Goal: Task Accomplishment & Management: Manage account settings

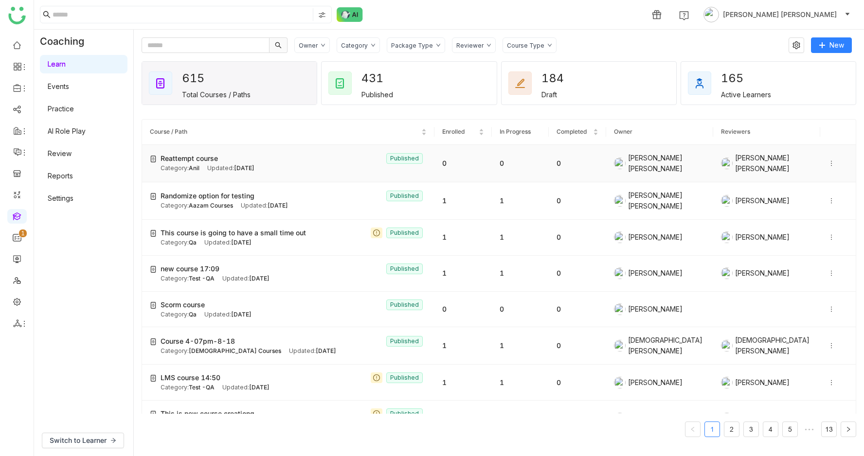
click at [202, 153] on span "Reattempt course" at bounding box center [189, 158] width 57 height 11
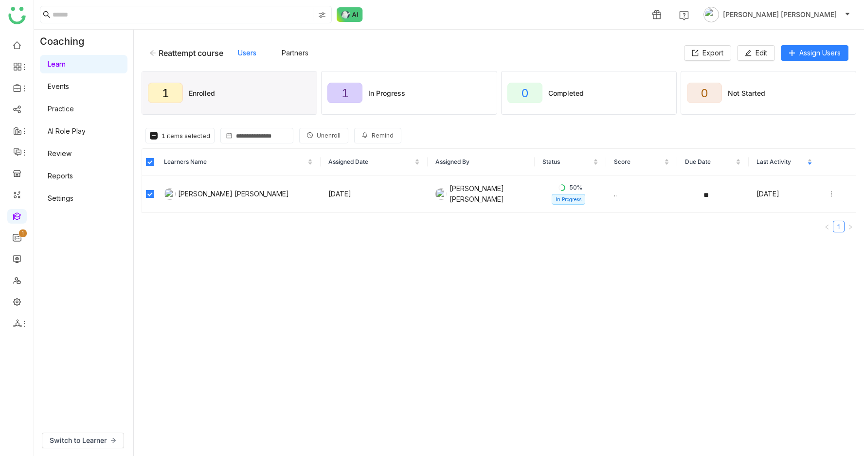
click at [308, 140] on button "Unenroll" at bounding box center [323, 136] width 49 height 16
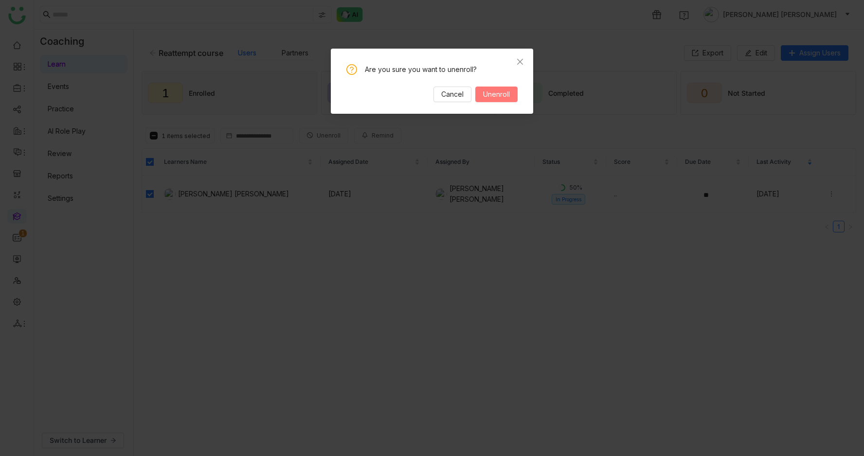
click at [504, 94] on span "Unenroll" at bounding box center [496, 94] width 27 height 11
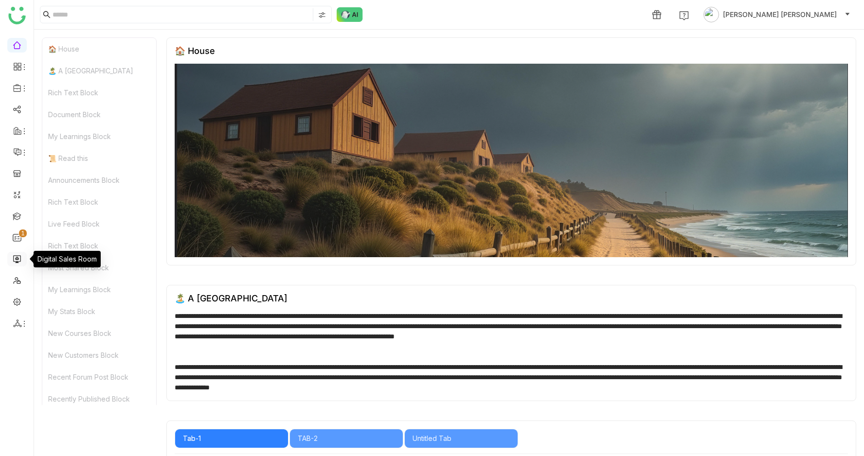
click at [17, 262] on link at bounding box center [17, 259] width 9 height 8
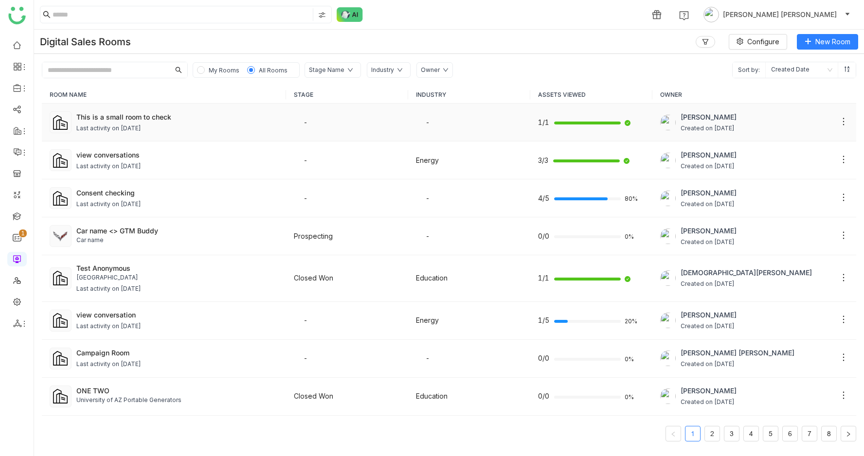
click at [262, 140] on td "This is a small room to check Last activity on Aug 19, 2025" at bounding box center [164, 123] width 244 height 38
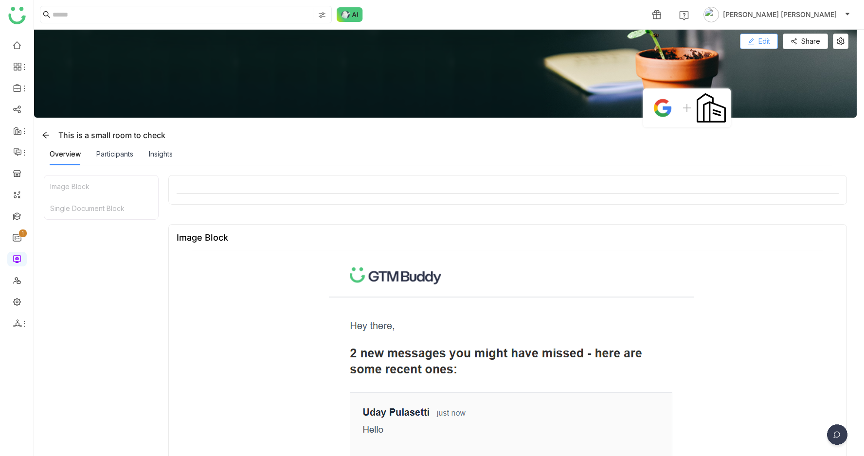
click at [775, 34] on button "Edit" at bounding box center [759, 42] width 38 height 16
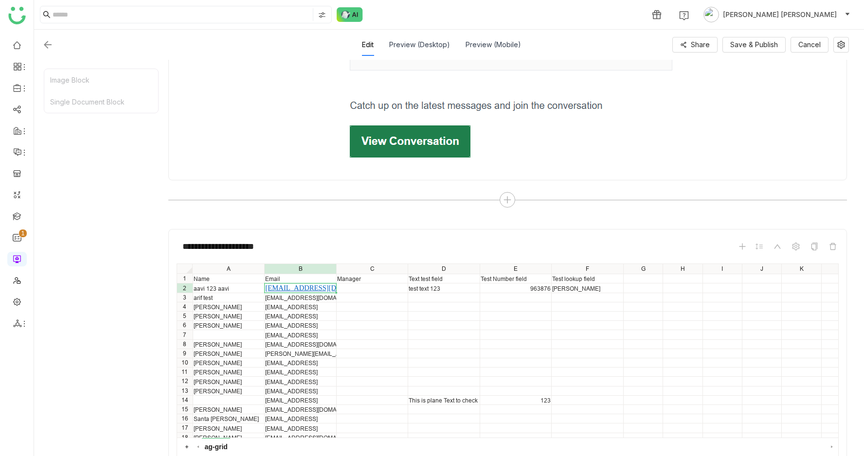
scroll to position [575, 0]
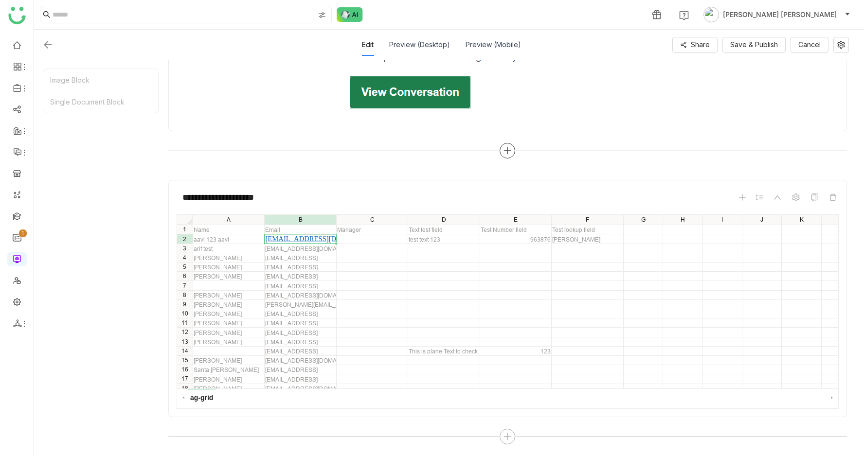
click at [512, 146] on div at bounding box center [508, 151] width 16 height 16
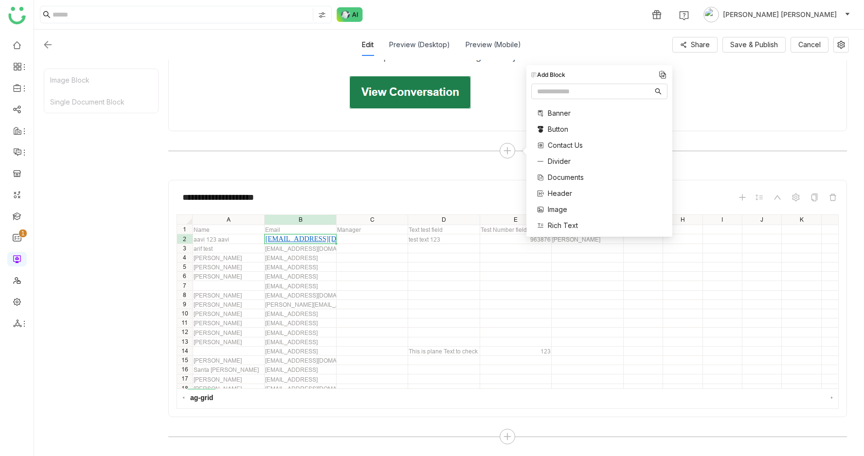
click at [551, 222] on span "Rich Text" at bounding box center [563, 225] width 30 height 10
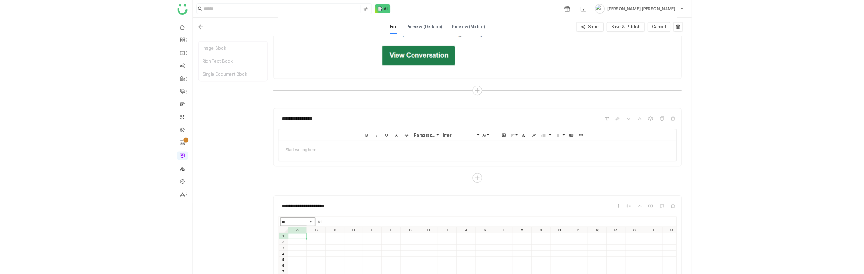
scroll to position [686, 0]
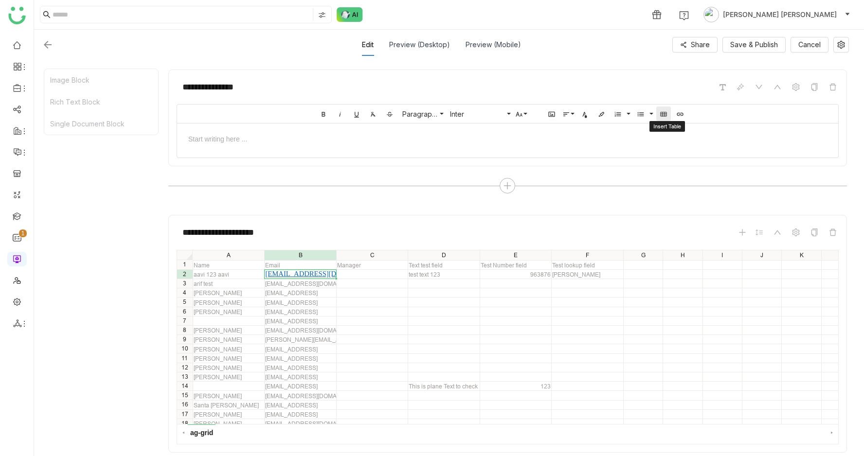
click at [668, 115] on icon "button" at bounding box center [664, 114] width 8 height 8
click at [745, 160] on span at bounding box center [746, 160] width 6 height 6
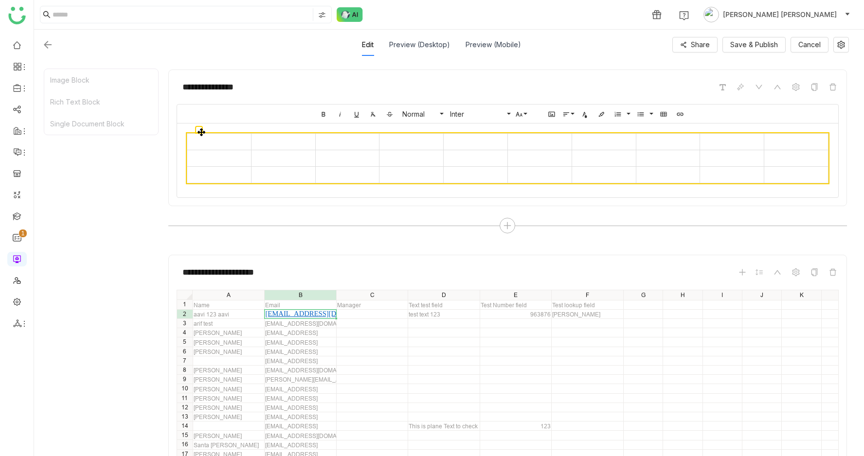
click at [204, 141] on td at bounding box center [219, 142] width 64 height 17
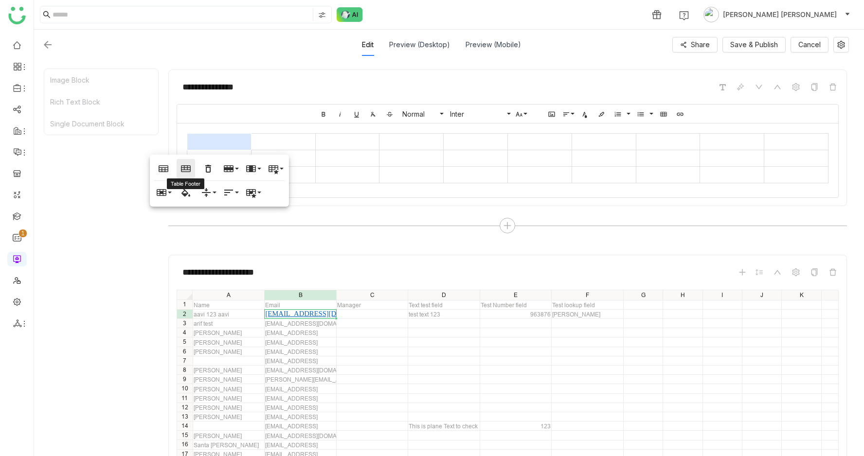
click at [188, 170] on icon "button" at bounding box center [186, 169] width 12 height 12
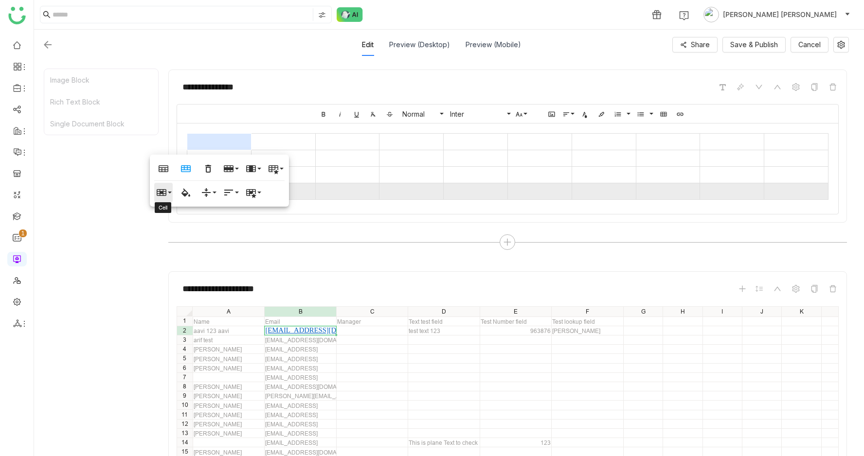
click at [163, 194] on icon "button" at bounding box center [162, 193] width 12 height 12
click at [173, 222] on link "Vertical split" at bounding box center [187, 226] width 66 height 15
click at [210, 141] on td at bounding box center [203, 142] width 32 height 17
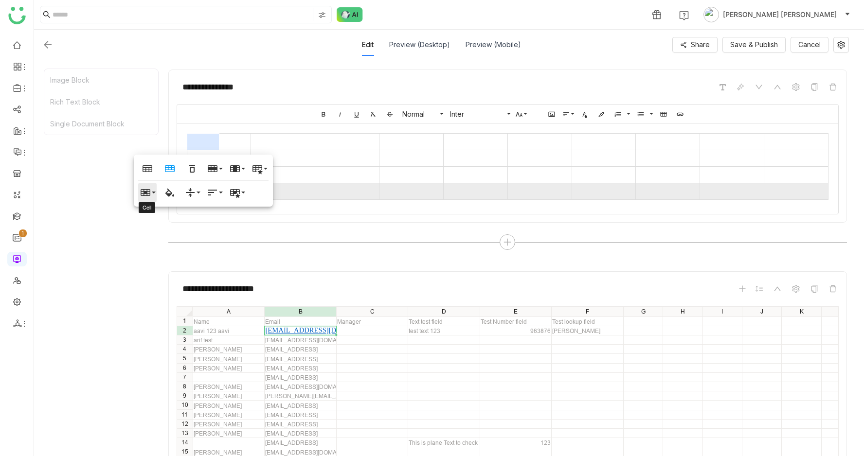
click at [153, 192] on button "Cell" at bounding box center [147, 192] width 18 height 19
click at [165, 243] on link "Horizontal split" at bounding box center [171, 241] width 66 height 15
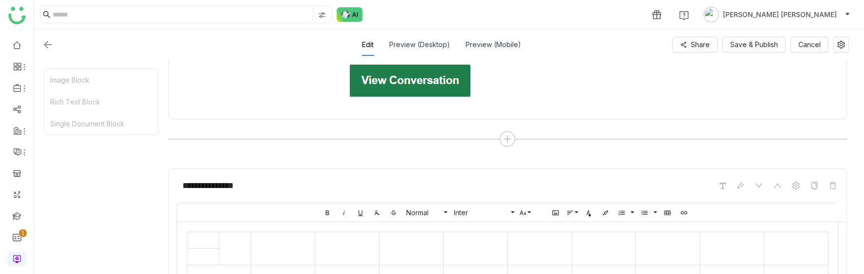
scroll to position [601, 0]
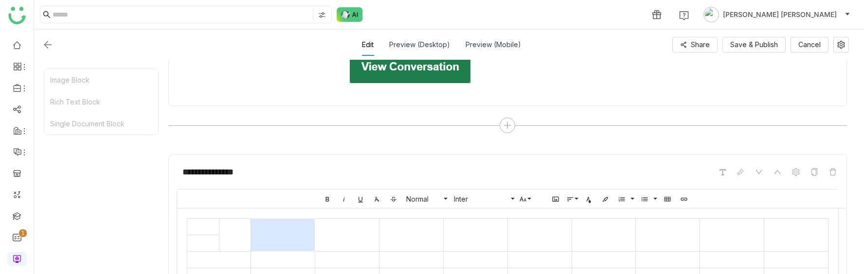
click at [283, 228] on td at bounding box center [283, 235] width 64 height 33
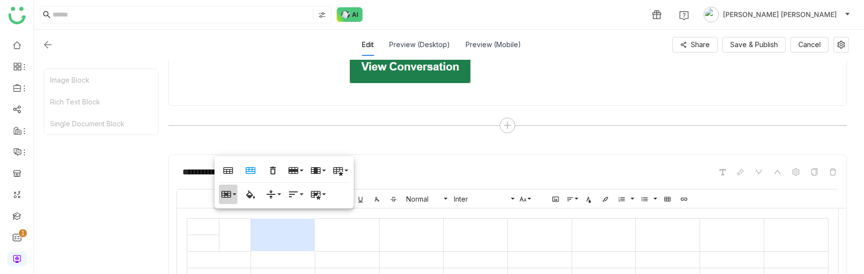
click at [226, 191] on icon "button" at bounding box center [226, 195] width 12 height 12
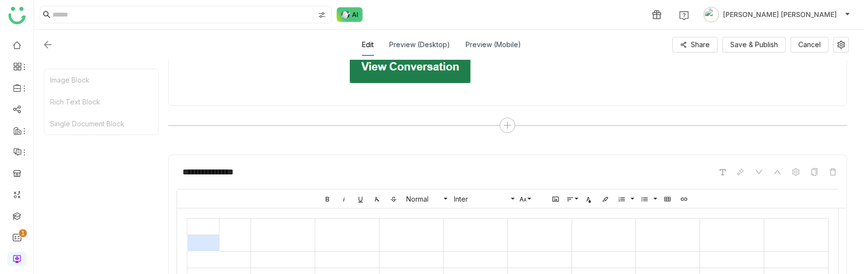
click at [209, 238] on td at bounding box center [203, 244] width 32 height 17
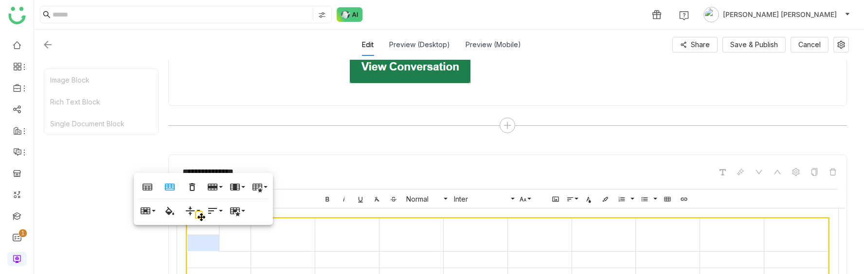
click at [241, 239] on td at bounding box center [235, 235] width 32 height 33
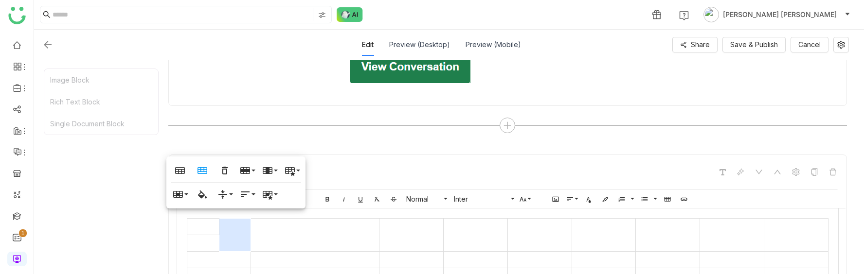
click at [241, 239] on td at bounding box center [235, 235] width 32 height 33
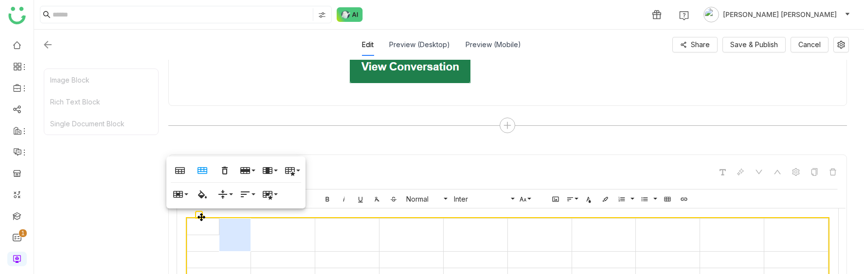
click at [294, 237] on td at bounding box center [283, 235] width 64 height 33
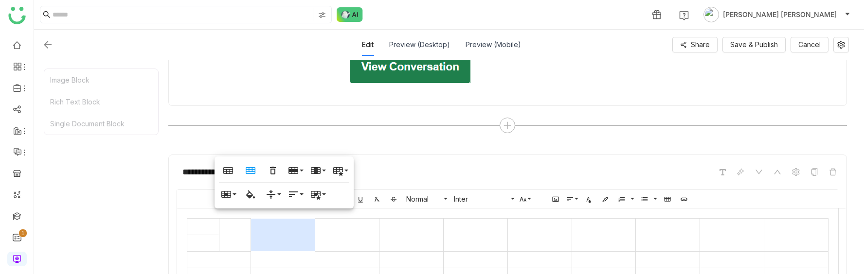
click at [294, 237] on td at bounding box center [283, 235] width 64 height 33
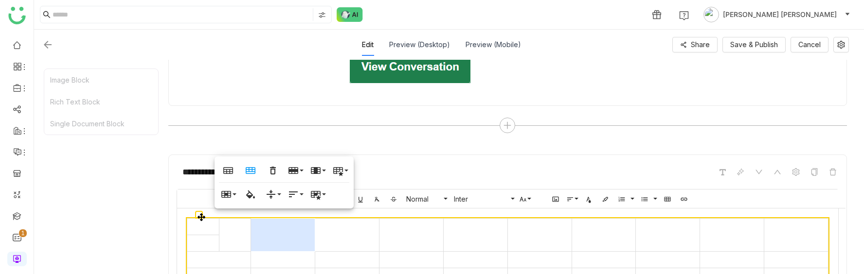
click at [325, 237] on td at bounding box center [347, 235] width 64 height 33
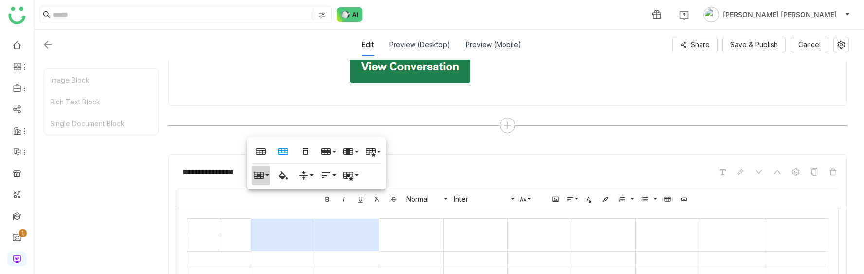
click at [256, 180] on icon "button" at bounding box center [259, 176] width 12 height 12
click at [258, 194] on link "Merge cells" at bounding box center [285, 194] width 66 height 15
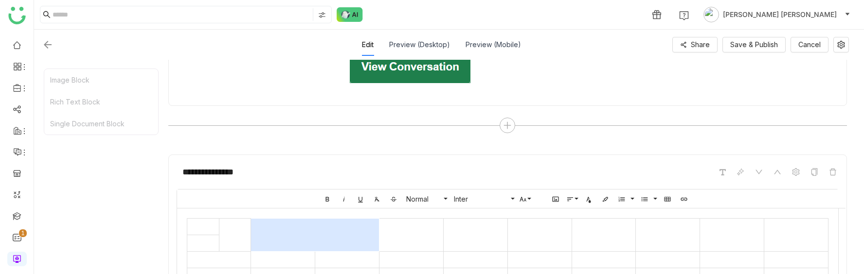
click at [314, 242] on td at bounding box center [315, 235] width 128 height 33
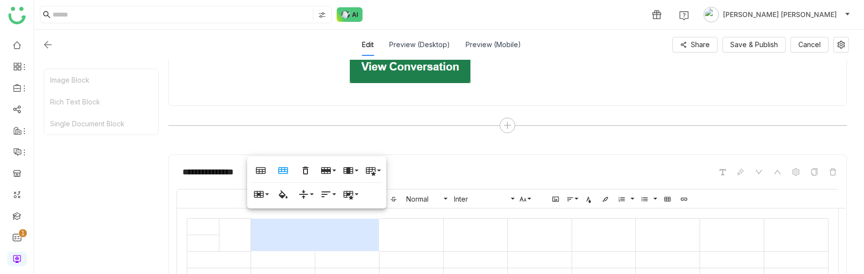
click at [411, 235] on td at bounding box center [412, 235] width 64 height 33
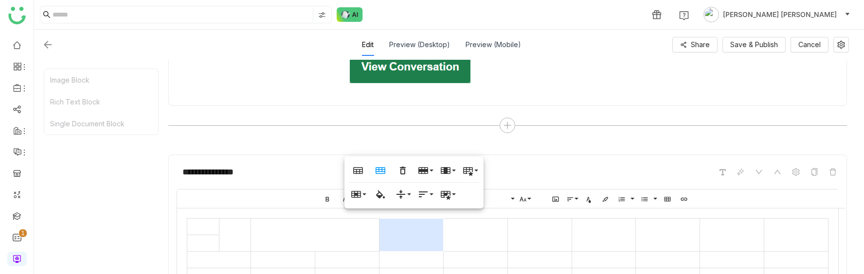
click at [411, 235] on td at bounding box center [412, 235] width 64 height 33
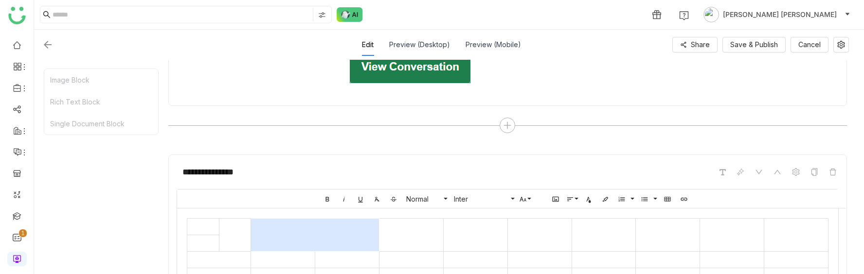
click at [331, 230] on td at bounding box center [315, 235] width 128 height 33
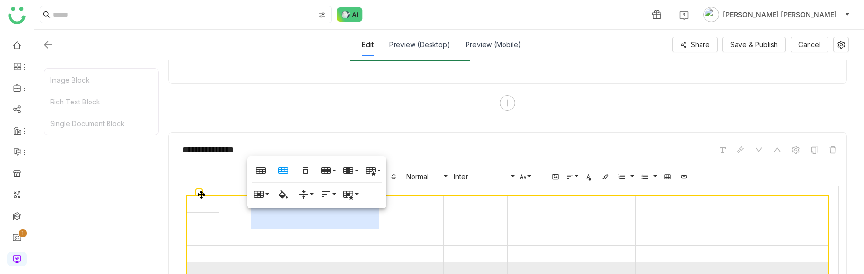
scroll to position [629, 0]
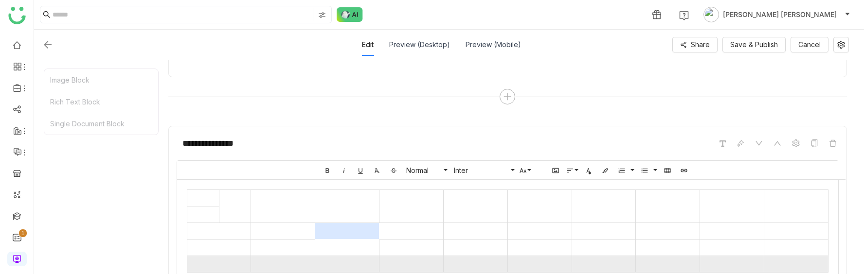
click at [325, 235] on td at bounding box center [347, 231] width 64 height 17
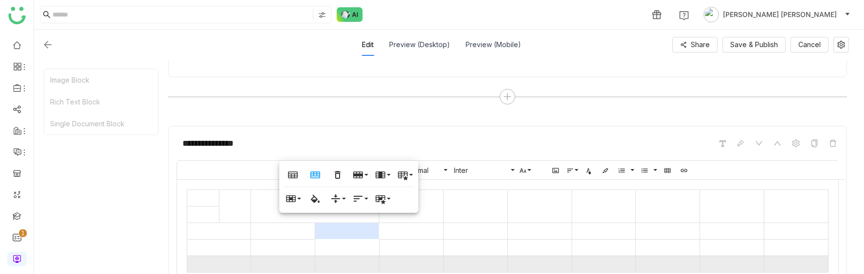
click at [282, 208] on div "Table Header Table Footer Remove Table Row Insert row above Insert row below De…" at bounding box center [348, 187] width 139 height 52
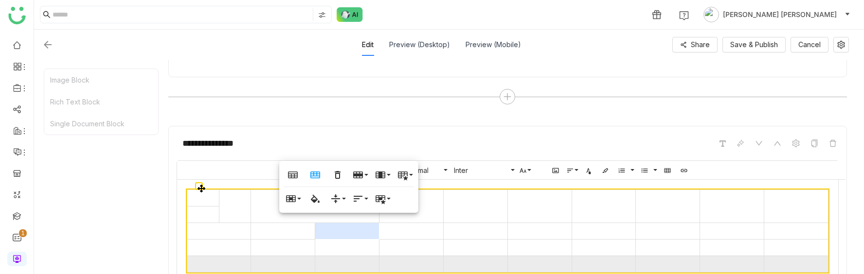
click at [252, 209] on div at bounding box center [252, 231] width 0 height 83
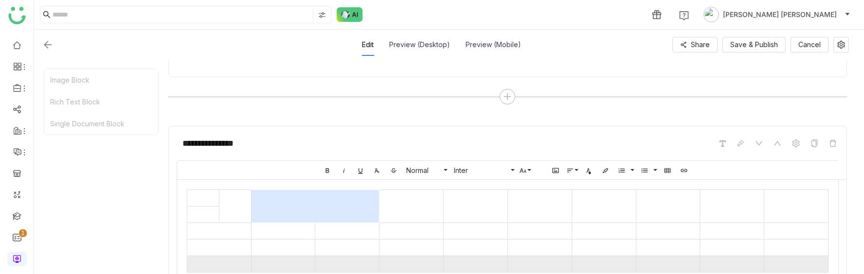
click at [273, 203] on td at bounding box center [315, 206] width 128 height 33
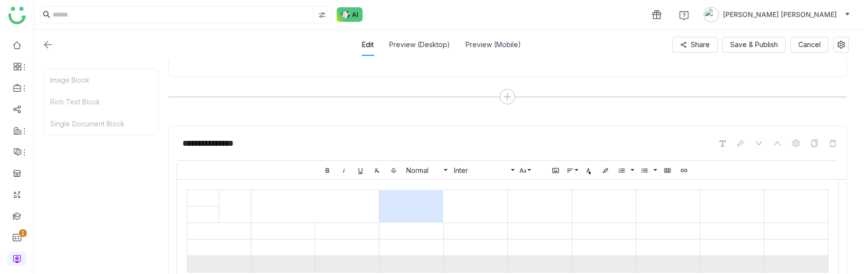
click at [405, 210] on td at bounding box center [412, 206] width 64 height 33
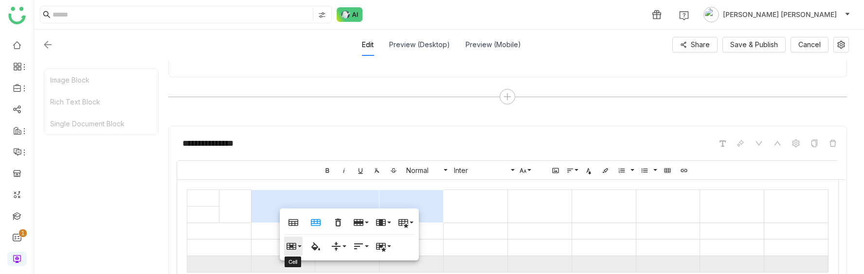
click at [287, 246] on icon "button" at bounding box center [292, 246] width 10 height 7
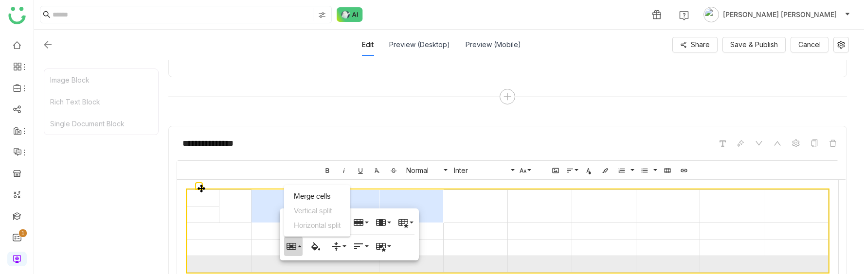
click at [449, 215] on td at bounding box center [476, 206] width 64 height 33
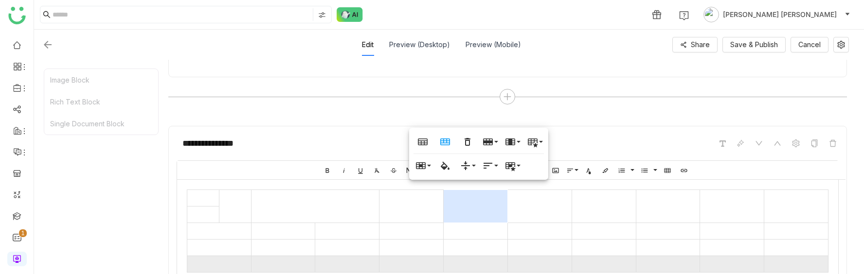
click at [415, 210] on td at bounding box center [412, 206] width 64 height 33
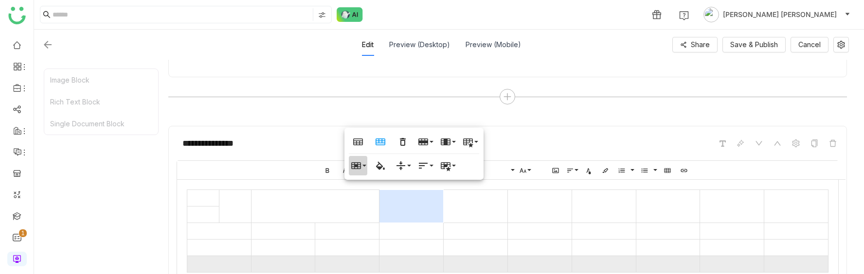
click at [357, 165] on icon "button" at bounding box center [356, 166] width 10 height 7
click at [307, 212] on td at bounding box center [315, 206] width 128 height 33
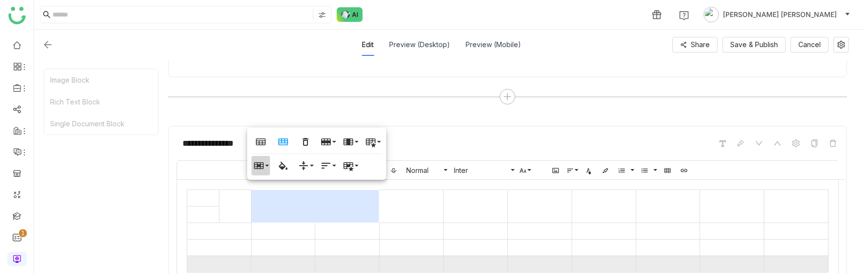
click at [259, 166] on icon "button" at bounding box center [259, 166] width 10 height 7
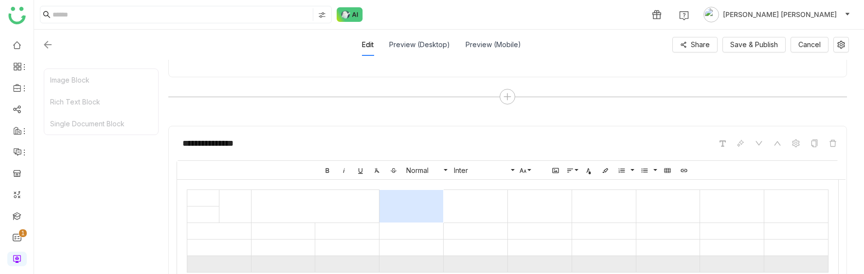
click at [433, 202] on td at bounding box center [412, 206] width 64 height 33
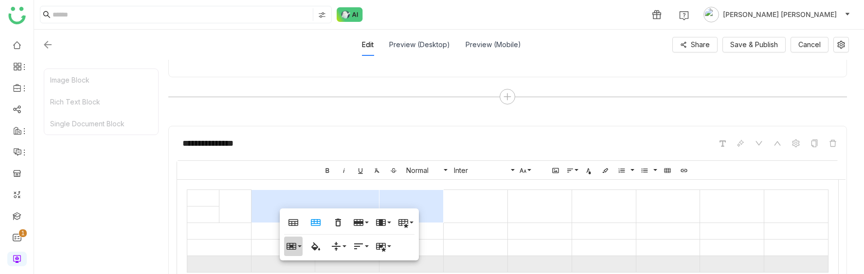
click at [296, 247] on icon "button" at bounding box center [292, 247] width 12 height 12
click at [319, 195] on link "Merge cells" at bounding box center [317, 196] width 66 height 15
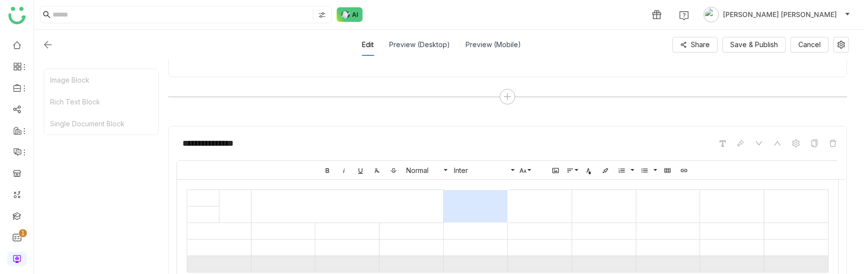
click at [467, 194] on td at bounding box center [476, 206] width 64 height 33
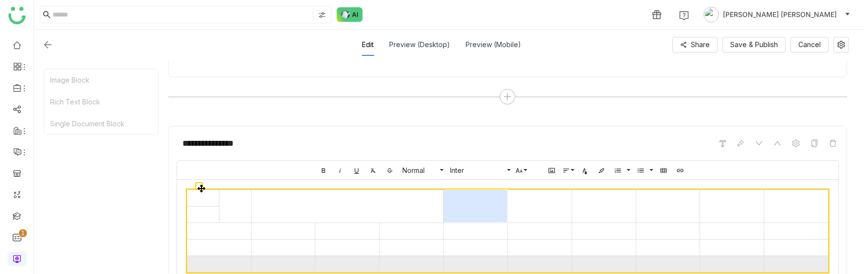
click at [486, 216] on td at bounding box center [476, 206] width 64 height 33
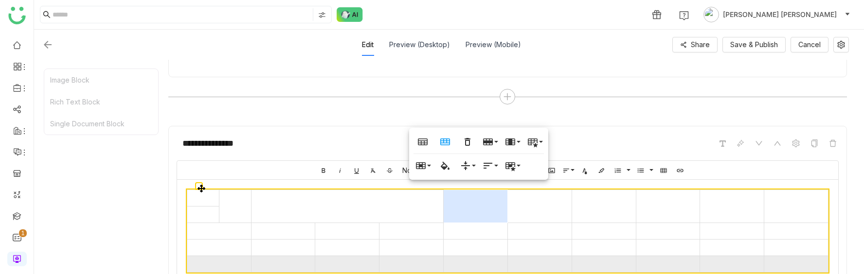
click at [563, 215] on td at bounding box center [540, 206] width 64 height 33
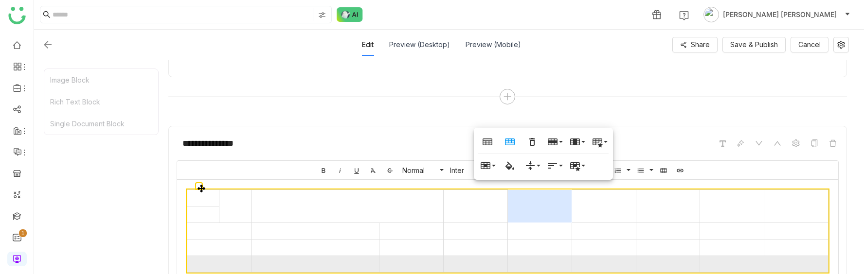
click at [506, 235] on td at bounding box center [476, 231] width 64 height 17
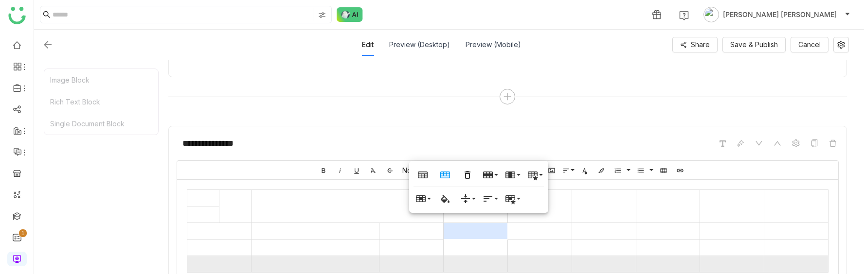
click at [547, 207] on div "Table Header Table Footer Remove Table Row Insert row above Insert row below De…" at bounding box center [478, 187] width 139 height 52
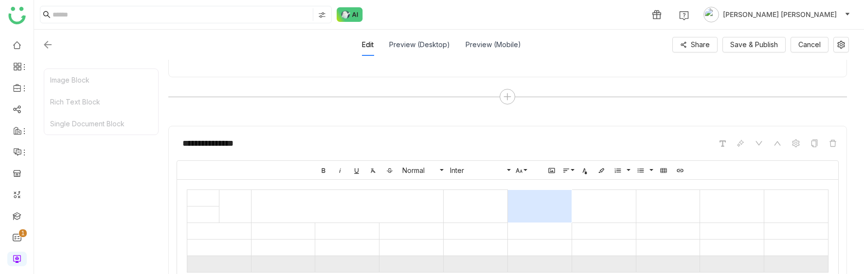
click at [557, 208] on td at bounding box center [540, 206] width 64 height 33
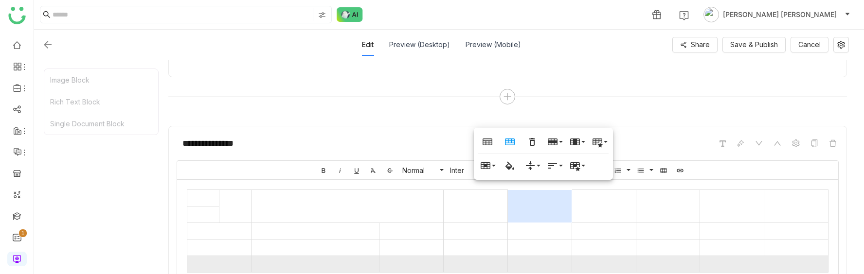
click at [476, 233] on td at bounding box center [476, 231] width 64 height 17
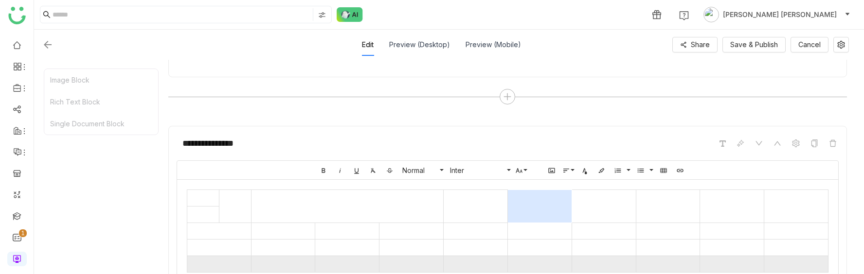
click at [535, 222] on td at bounding box center [540, 206] width 64 height 33
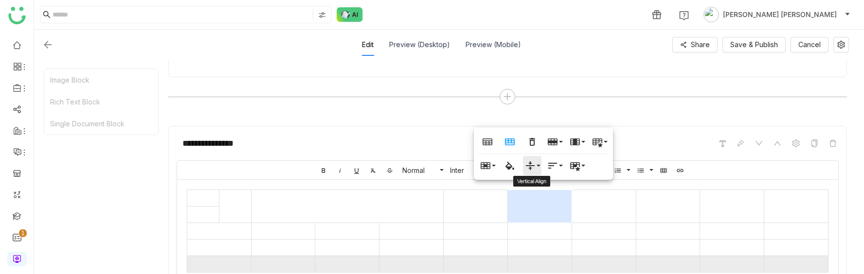
click at [530, 165] on icon "button" at bounding box center [531, 166] width 12 height 12
click at [540, 213] on link "Bottom" at bounding box center [544, 214] width 42 height 15
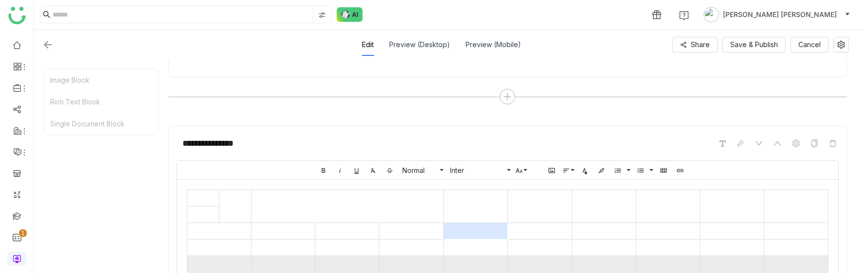
click at [496, 226] on td at bounding box center [476, 231] width 64 height 17
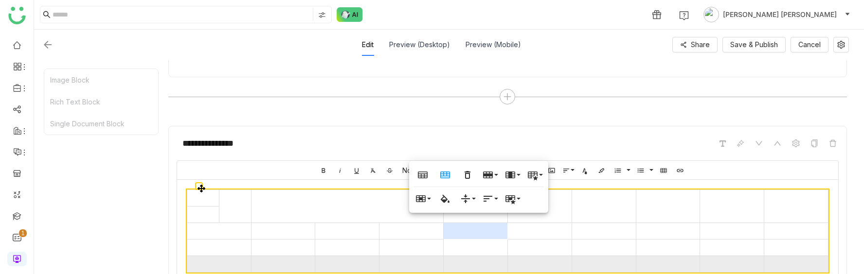
click at [561, 206] on td at bounding box center [540, 206] width 64 height 33
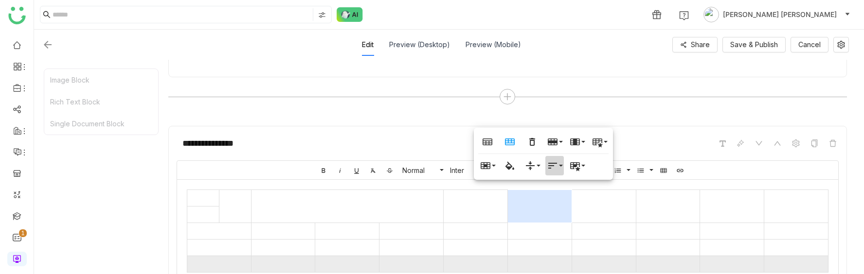
click at [551, 164] on icon "button" at bounding box center [553, 166] width 12 height 12
click at [565, 209] on icon at bounding box center [563, 214] width 12 height 12
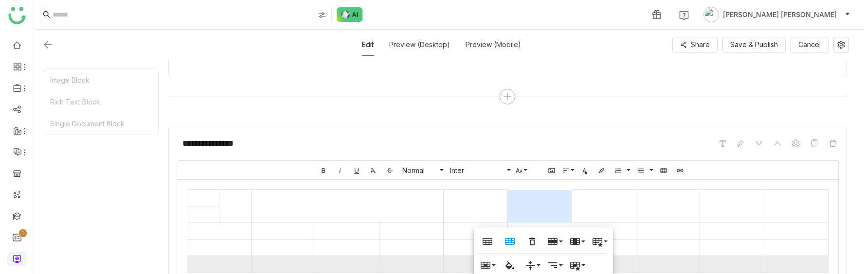
click at [547, 208] on td at bounding box center [540, 206] width 64 height 33
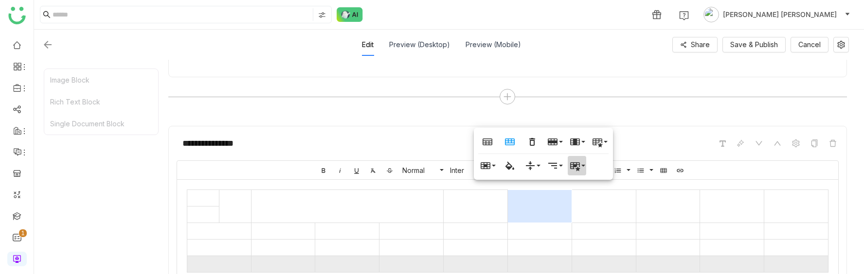
click at [573, 164] on icon "button" at bounding box center [575, 167] width 10 height 9
click at [583, 185] on link "Highlighted" at bounding box center [595, 185] width 55 height 15
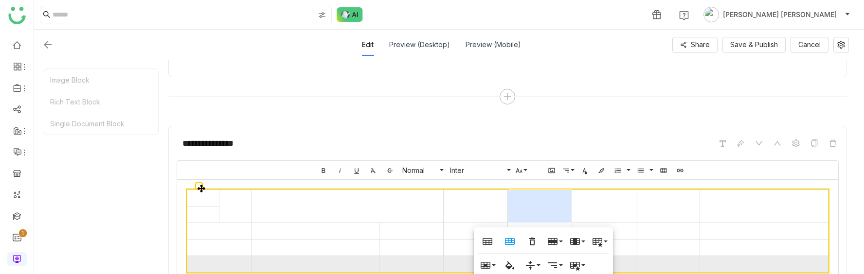
click at [596, 218] on td at bounding box center [604, 206] width 64 height 33
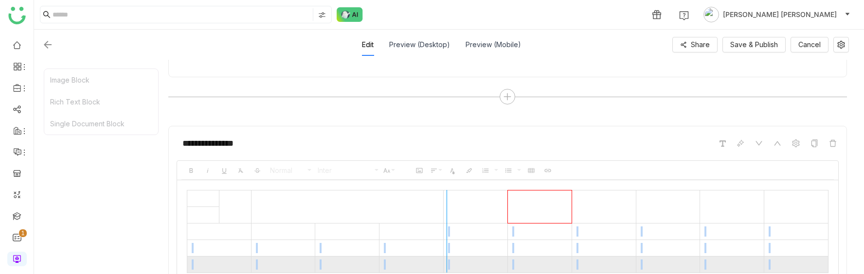
click at [447, 232] on div at bounding box center [446, 231] width 5 height 83
click at [447, 232] on td at bounding box center [475, 231] width 63 height 17
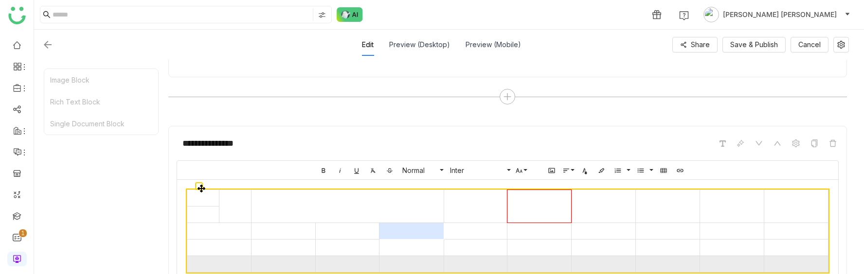
click at [423, 236] on td at bounding box center [412, 231] width 65 height 17
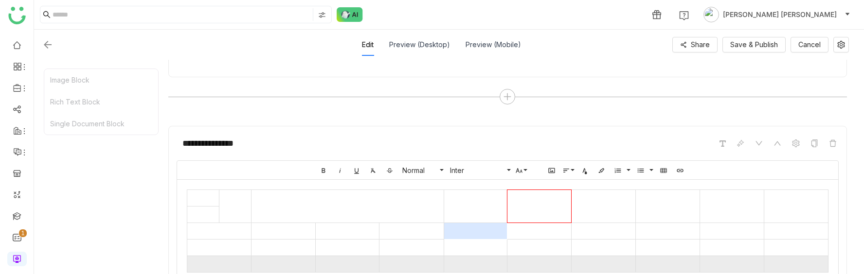
click at [471, 239] on td at bounding box center [475, 231] width 63 height 17
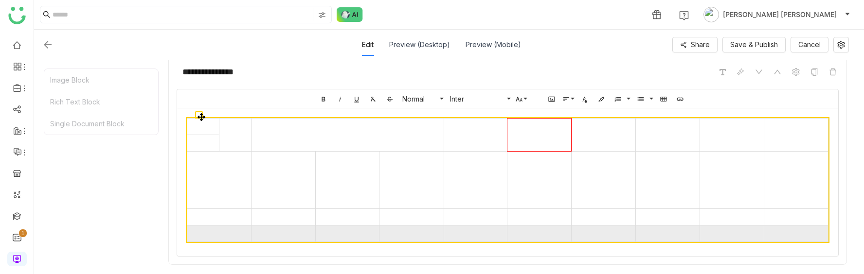
scroll to position [695, 0]
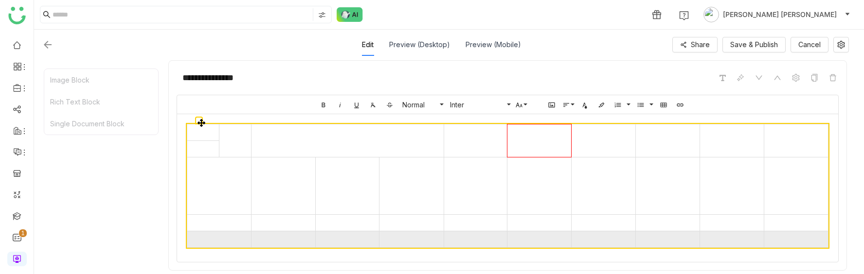
click at [594, 143] on td at bounding box center [604, 141] width 64 height 33
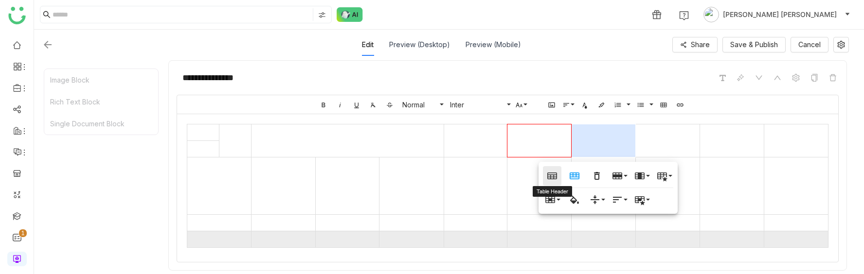
click at [551, 177] on icon "button" at bounding box center [552, 176] width 10 height 7
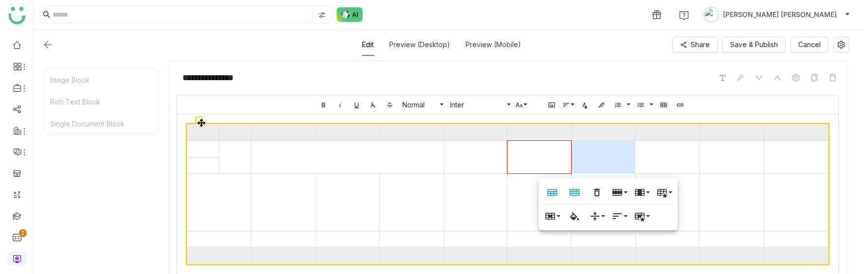
click at [391, 128] on th at bounding box center [412, 133] width 65 height 17
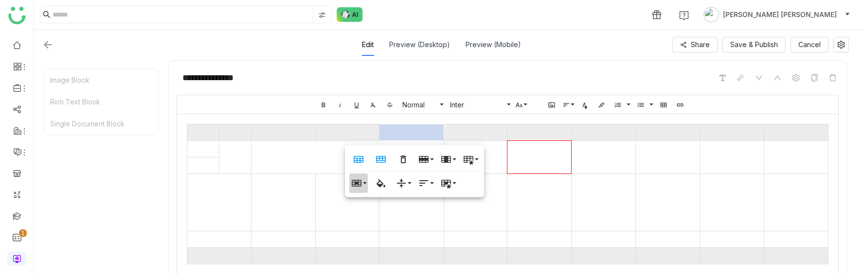
click at [361, 183] on icon "button" at bounding box center [357, 183] width 10 height 7
click at [366, 218] on link "Vertical split" at bounding box center [382, 217] width 66 height 15
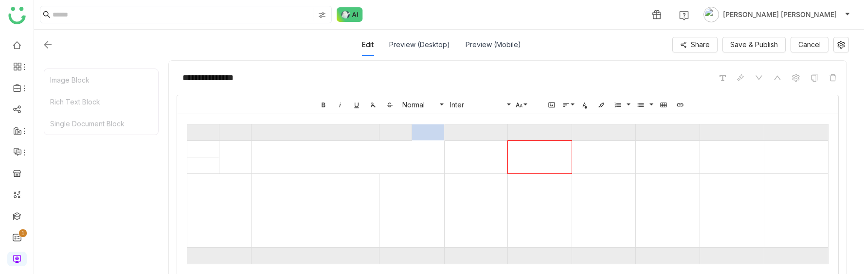
click at [424, 135] on th at bounding box center [428, 133] width 33 height 17
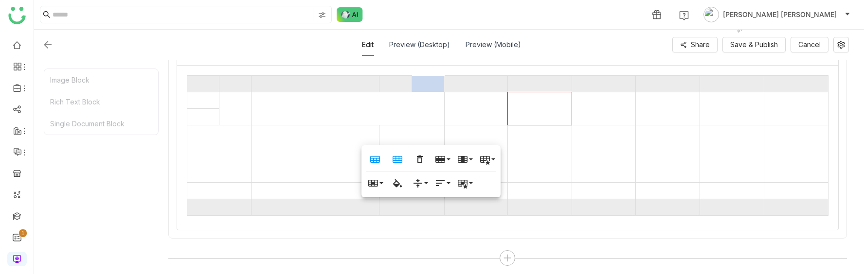
scroll to position [752, 0]
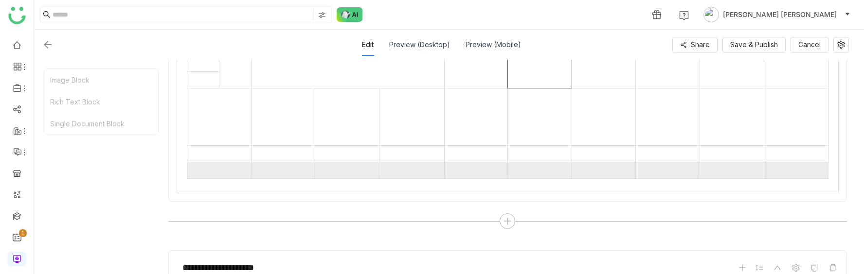
click at [692, 207] on div "**********" at bounding box center [507, 103] width 679 height 256
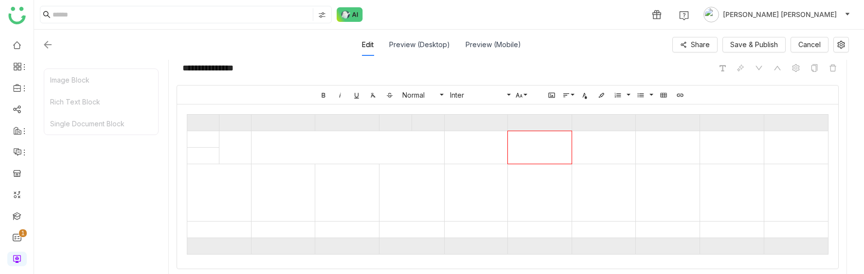
scroll to position [705, 0]
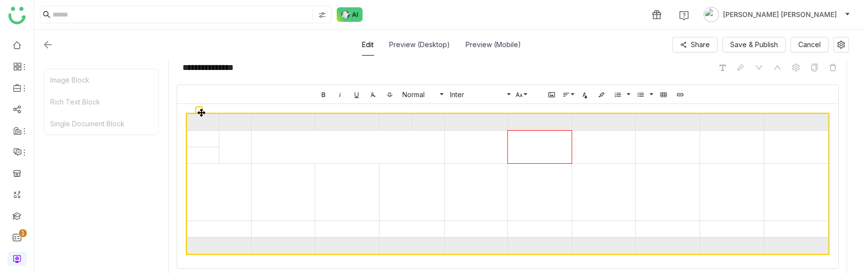
click at [836, 127] on div at bounding box center [835, 184] width 5 height 140
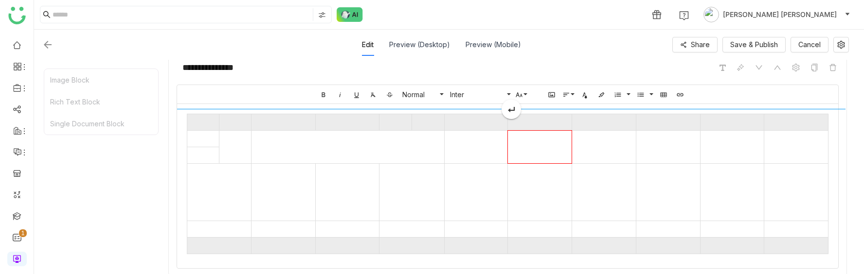
click at [200, 114] on div at bounding box center [511, 115] width 669 height 12
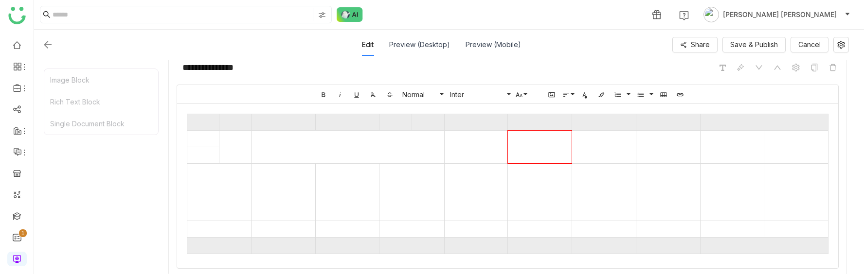
click at [187, 122] on div at bounding box center [186, 184] width 0 height 140
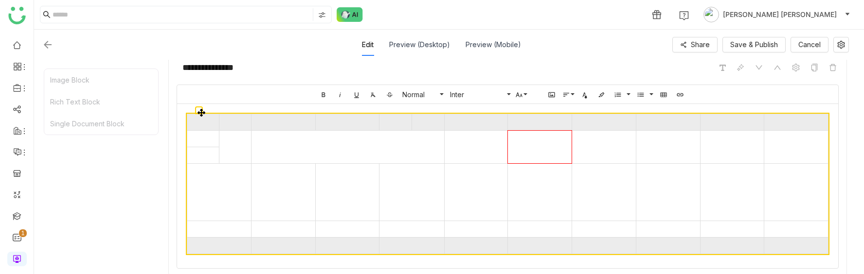
drag, startPoint x: 200, startPoint y: 110, endPoint x: 226, endPoint y: 130, distance: 31.9
drag, startPoint x: 200, startPoint y: 110, endPoint x: 238, endPoint y: 107, distance: 38.6
click at [238, 107] on div "Bold Italic Underline Clear Formatting Strikethrough Normal Normal Heading 1 He…" at bounding box center [508, 177] width 662 height 184
click at [200, 109] on icon at bounding box center [202, 113] width 8 height 8
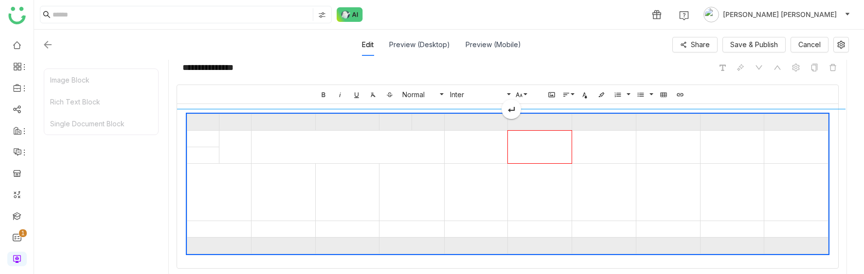
drag, startPoint x: 200, startPoint y: 110, endPoint x: 240, endPoint y: 110, distance: 39.9
click at [240, 110] on div "Bold Italic Underline Clear Formatting Strikethrough Normal Normal Heading 1 He…" at bounding box center [508, 177] width 662 height 184
click at [509, 110] on icon at bounding box center [509, 111] width 2 height 4
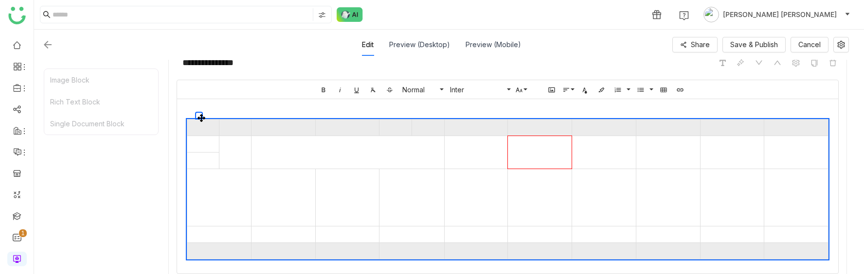
scroll to position [710, 0]
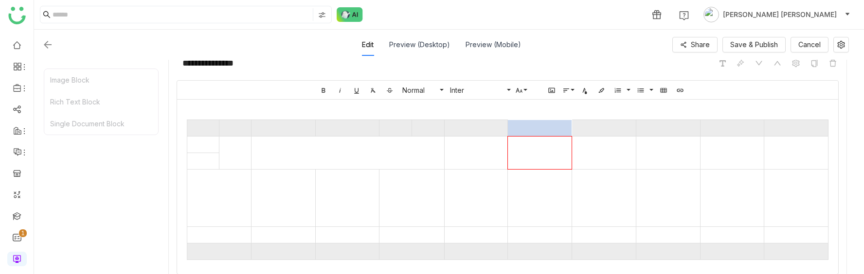
click at [549, 132] on th at bounding box center [540, 128] width 64 height 17
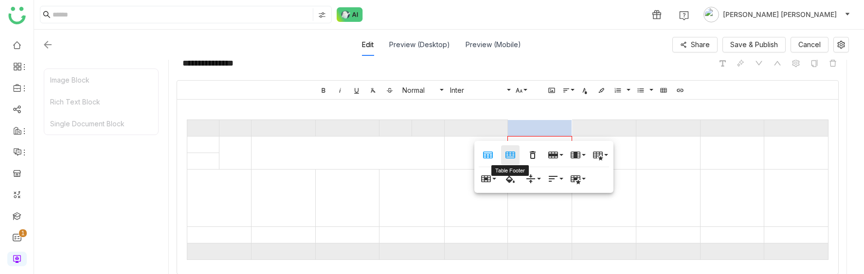
click at [508, 154] on icon "button" at bounding box center [511, 155] width 10 height 7
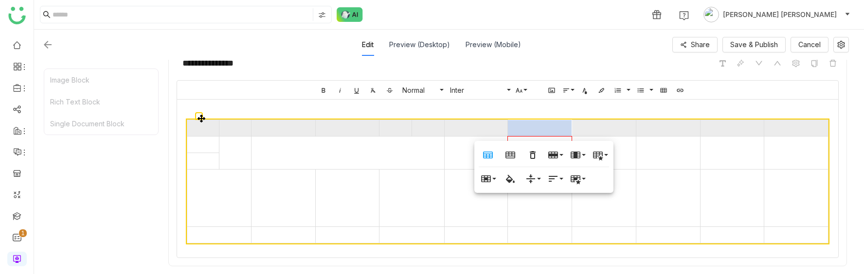
click at [452, 151] on td at bounding box center [476, 153] width 63 height 33
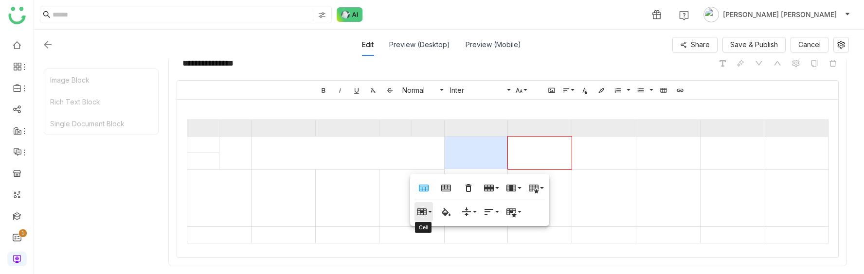
click at [419, 209] on icon "button" at bounding box center [422, 212] width 10 height 7
click at [428, 246] on link "Vertical split" at bounding box center [448, 245] width 66 height 15
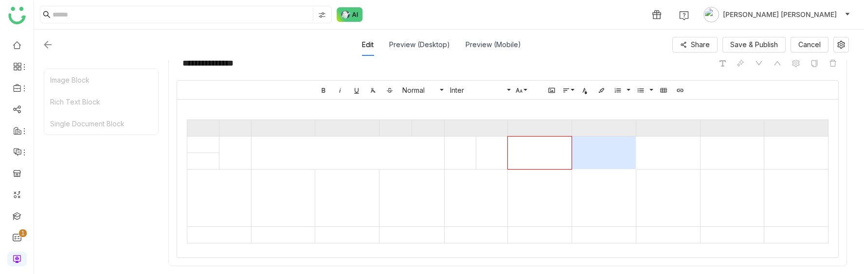
click at [620, 155] on td at bounding box center [604, 153] width 64 height 33
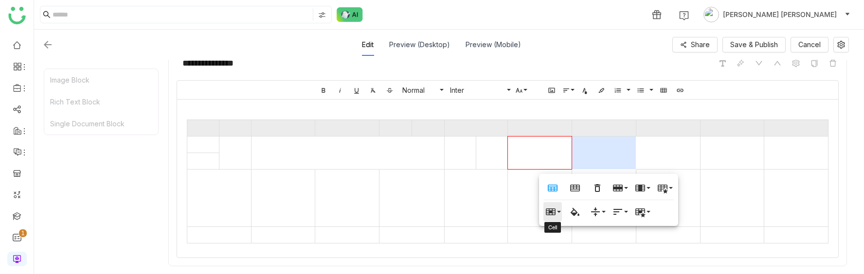
click at [552, 213] on icon "button" at bounding box center [551, 212] width 10 height 7
click at [563, 248] on link "Vertical split" at bounding box center [577, 245] width 66 height 15
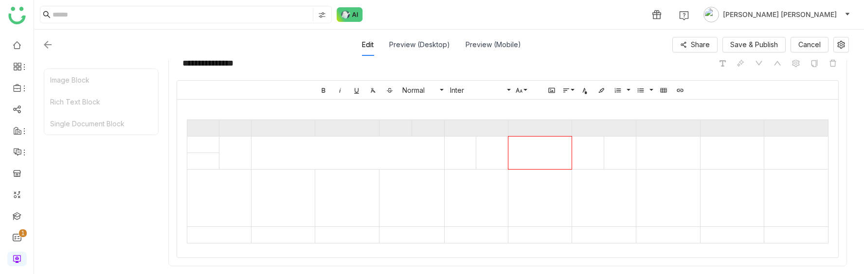
click at [539, 157] on td at bounding box center [540, 153] width 64 height 33
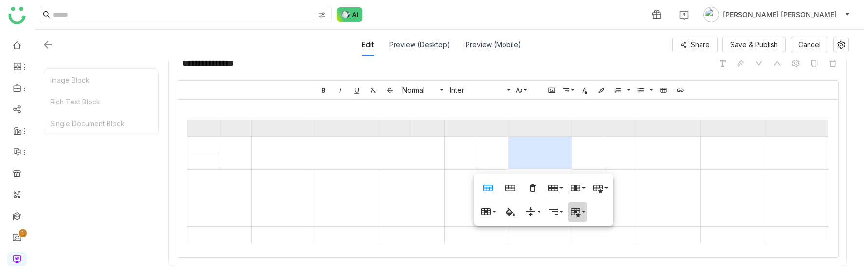
click at [574, 217] on icon "button" at bounding box center [576, 212] width 12 height 12
click at [585, 249] on link "Thick" at bounding box center [595, 245] width 55 height 15
click at [575, 211] on icon "button" at bounding box center [576, 213] width 10 height 9
click at [586, 229] on link "Highlighted" at bounding box center [595, 231] width 55 height 15
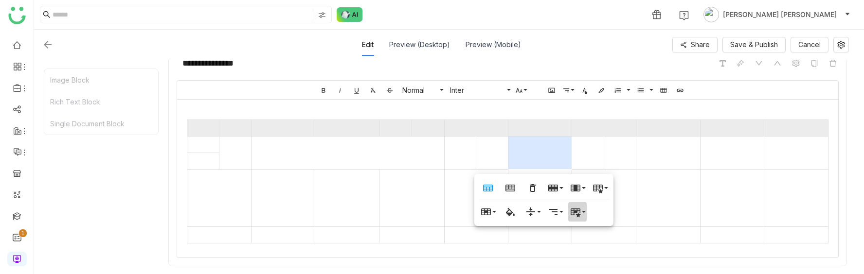
click at [577, 214] on icon "button" at bounding box center [576, 212] width 12 height 12
click at [584, 245] on link "Thick" at bounding box center [595, 245] width 55 height 15
click at [602, 159] on td at bounding box center [588, 153] width 32 height 33
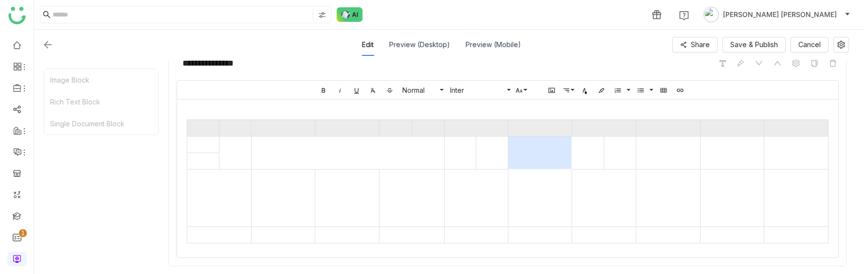
click at [542, 151] on td at bounding box center [540, 153] width 64 height 33
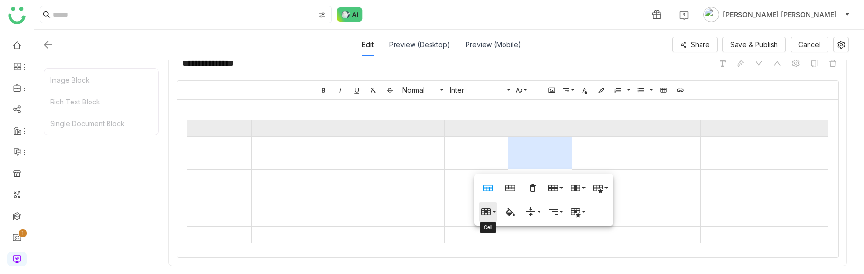
click at [489, 211] on icon "button" at bounding box center [486, 212] width 10 height 7
click at [492, 242] on link "Vertical split" at bounding box center [512, 245] width 66 height 15
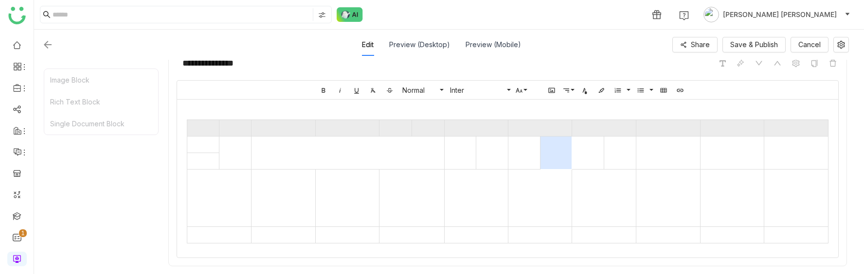
click at [559, 158] on td at bounding box center [556, 153] width 32 height 33
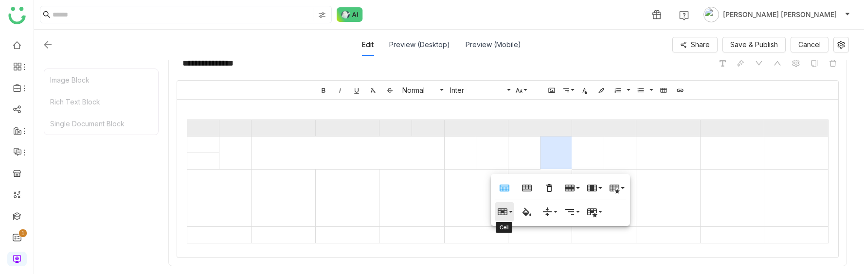
click at [501, 211] on icon "button" at bounding box center [503, 212] width 10 height 7
click at [507, 259] on link "Horizontal split" at bounding box center [528, 260] width 66 height 15
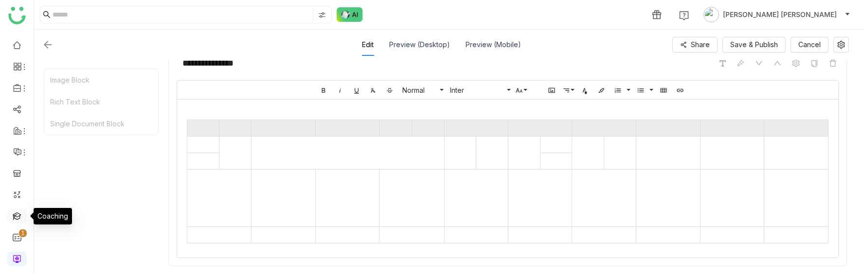
click at [14, 213] on link at bounding box center [17, 216] width 9 height 8
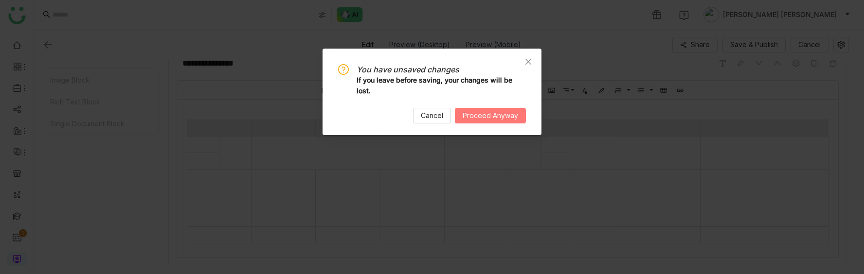
click at [487, 110] on span "Proceed Anyway" at bounding box center [490, 115] width 55 height 11
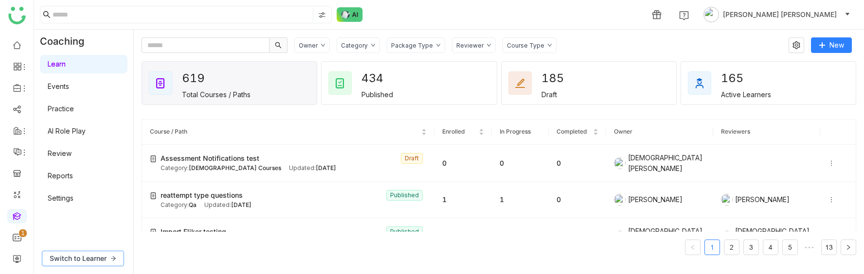
click at [97, 254] on span "Switch to Learner" at bounding box center [78, 259] width 57 height 11
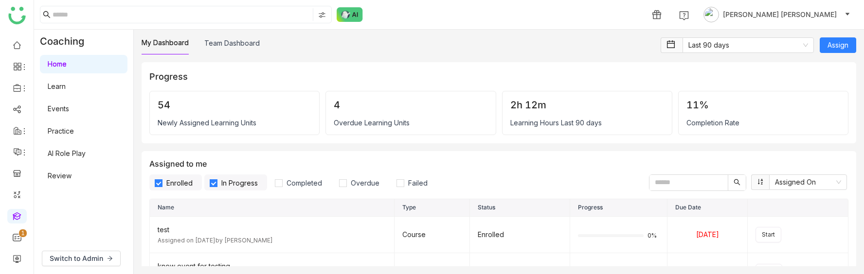
click at [66, 85] on link "Learn" at bounding box center [57, 86] width 18 height 8
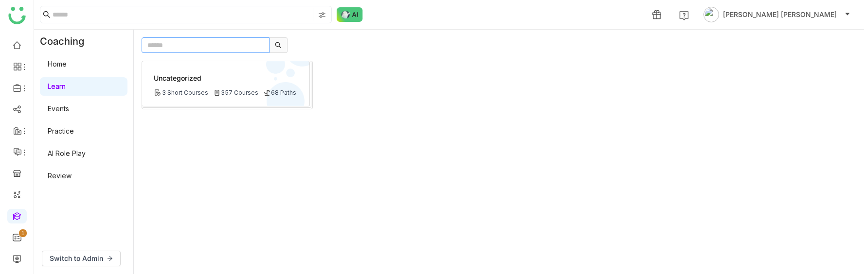
click at [183, 50] on input "text" at bounding box center [206, 45] width 128 height 16
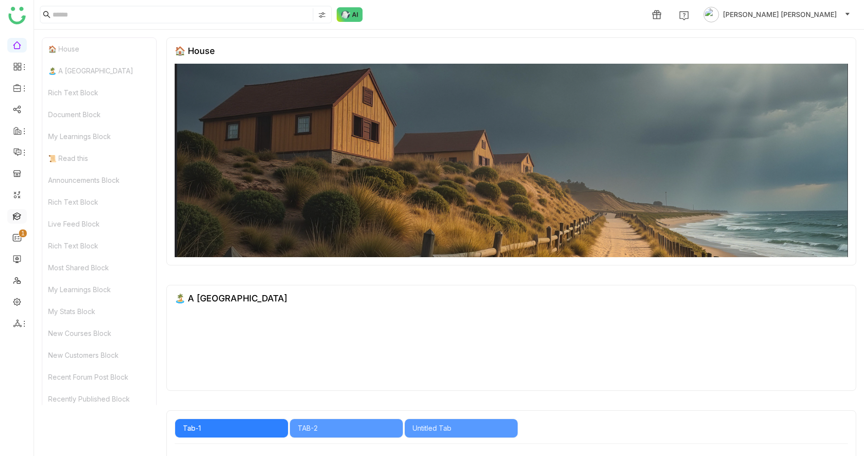
click at [20, 217] on link at bounding box center [17, 216] width 9 height 8
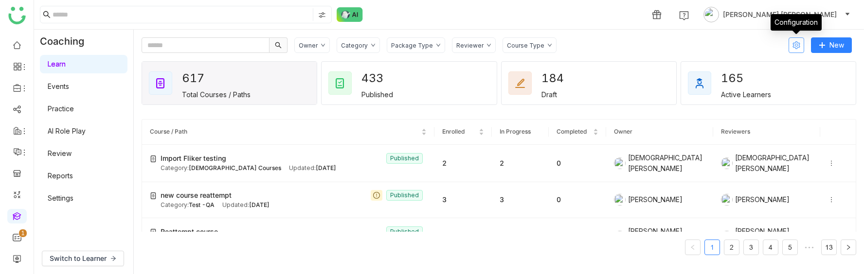
click at [801, 44] on icon at bounding box center [796, 45] width 15 height 8
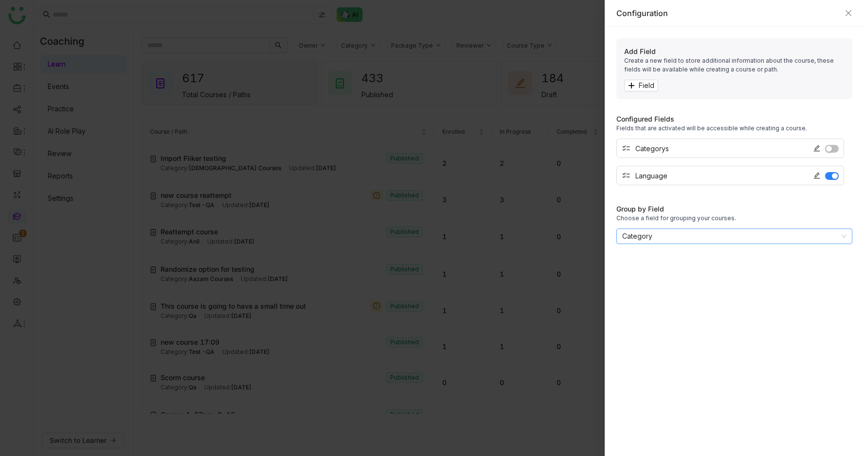
click at [683, 234] on nz-select-item "Category" at bounding box center [734, 236] width 224 height 15
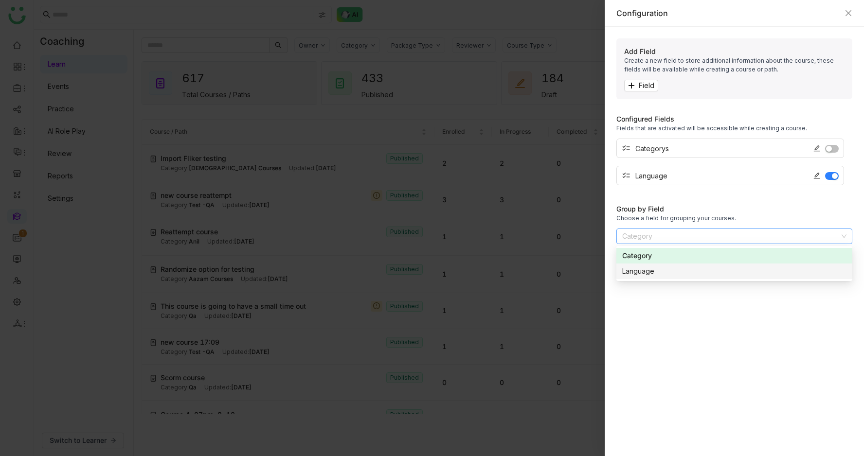
click at [687, 314] on div "Configured Fields Fields that are activated will be accessible while creating a…" at bounding box center [735, 279] width 236 height 331
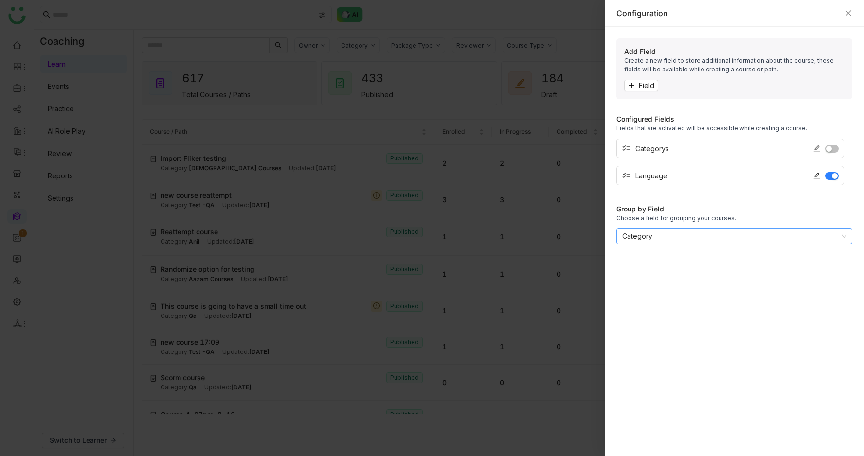
click at [672, 240] on nz-select-item "Category" at bounding box center [734, 236] width 224 height 15
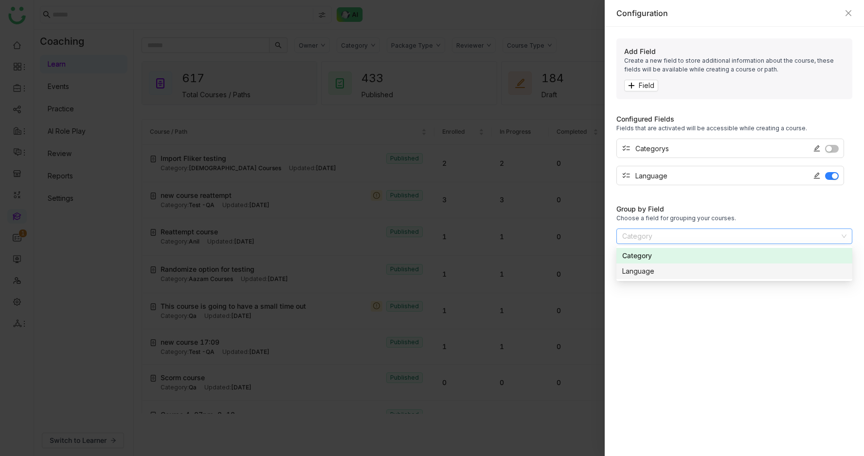
click at [659, 271] on div "Language" at bounding box center [734, 271] width 224 height 11
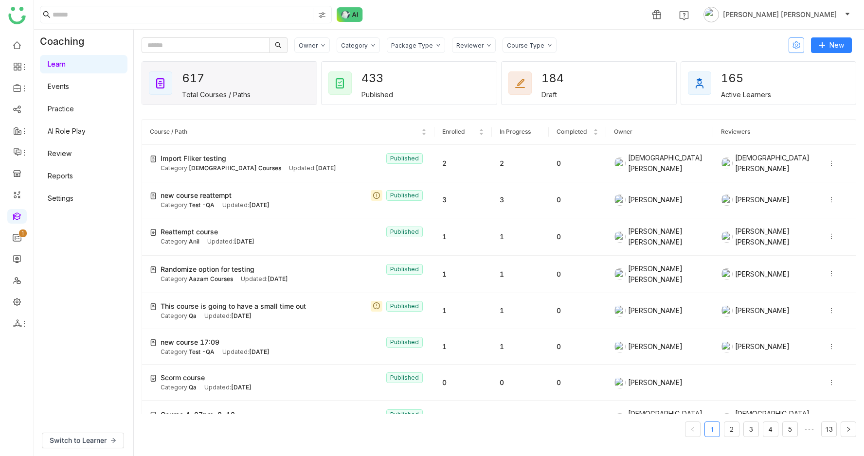
click at [800, 45] on icon at bounding box center [797, 45] width 8 height 8
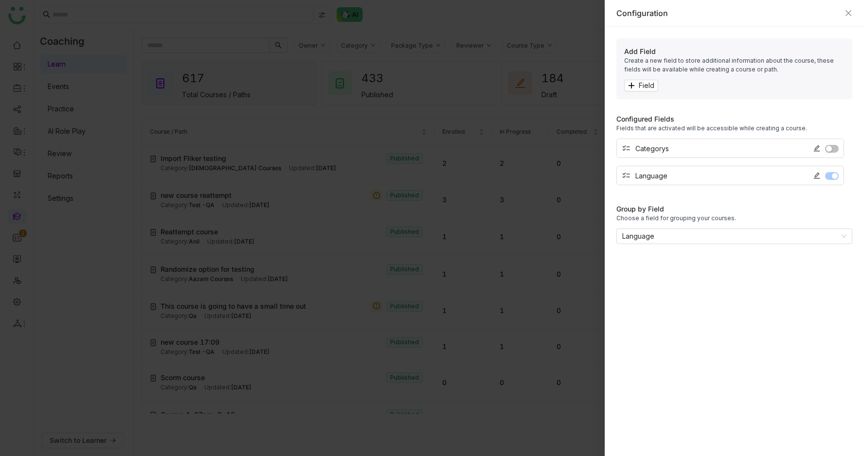
click at [832, 149] on span "button" at bounding box center [829, 149] width 6 height 6
click at [799, 239] on nz-select-item "Language" at bounding box center [734, 236] width 224 height 15
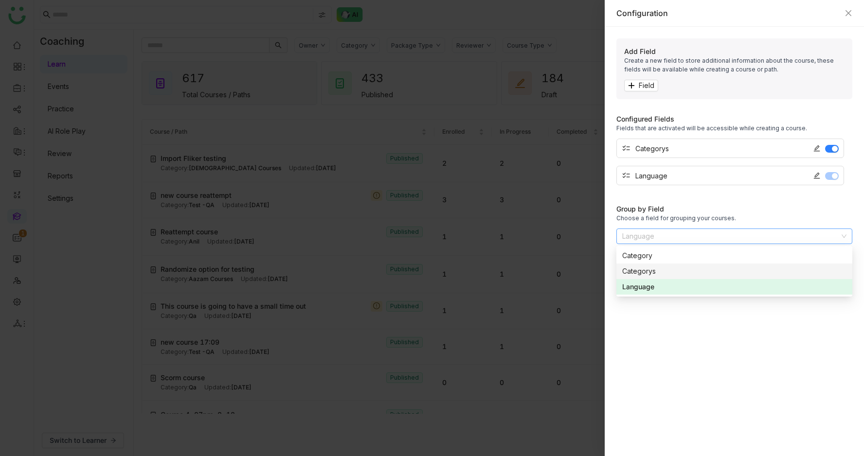
click at [688, 270] on div "Categorys" at bounding box center [734, 271] width 224 height 11
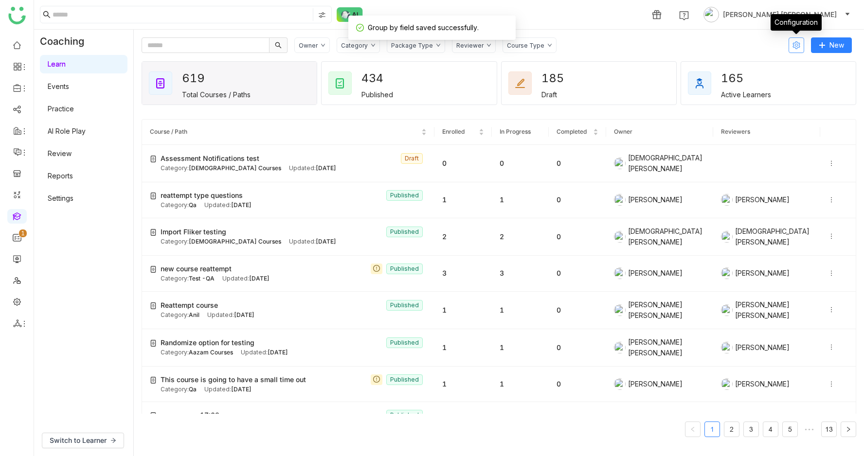
click at [799, 45] on icon at bounding box center [797, 45] width 8 height 8
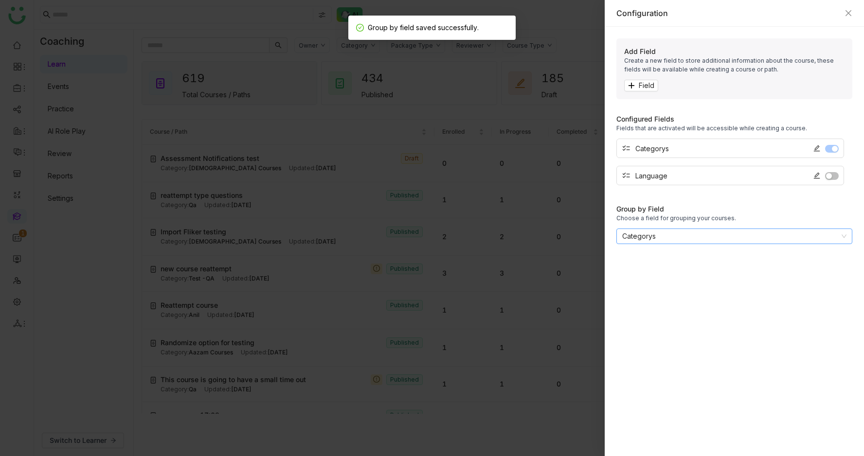
click at [702, 239] on nz-select-item "Categorys" at bounding box center [734, 236] width 224 height 15
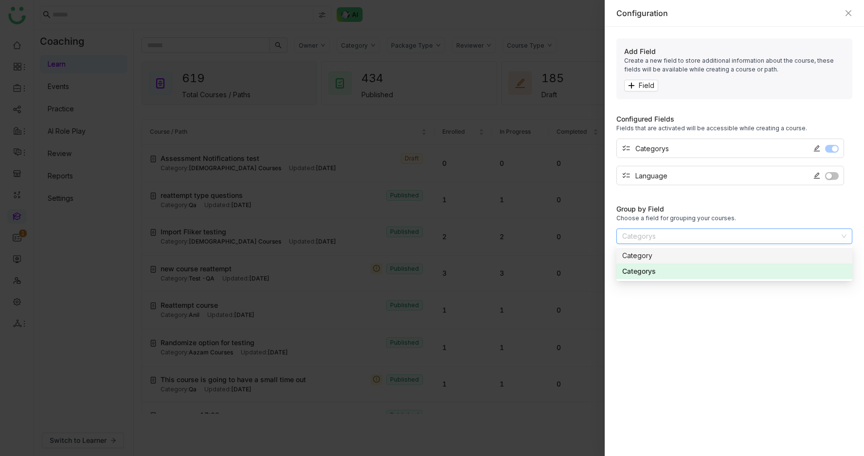
click at [672, 257] on div "Category" at bounding box center [734, 256] width 224 height 11
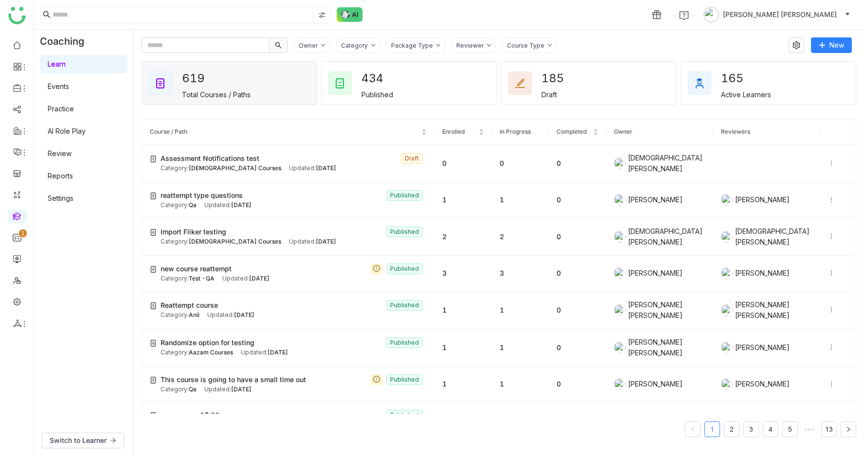
click at [66, 60] on link "Learn" at bounding box center [57, 64] width 18 height 8
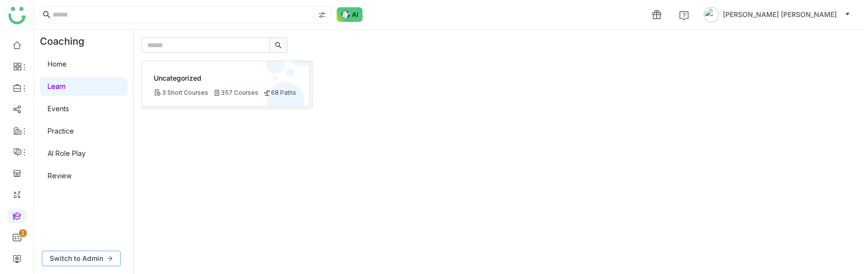
click at [97, 255] on span "Switch to Admin" at bounding box center [77, 259] width 54 height 11
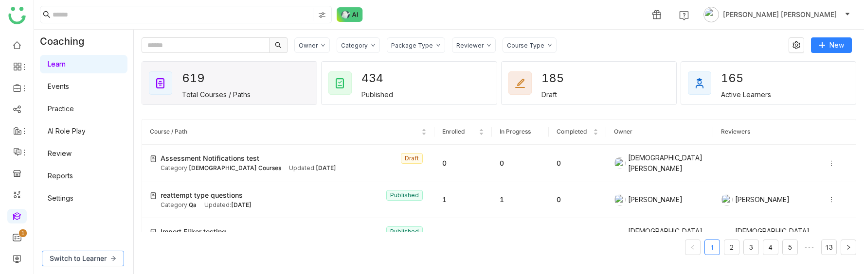
click at [97, 255] on span "Switch to Learner" at bounding box center [78, 259] width 57 height 11
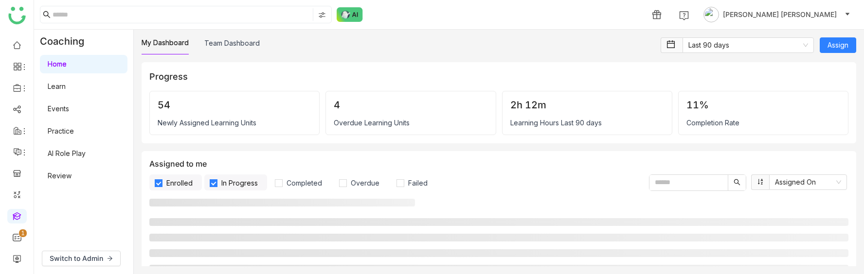
click at [66, 86] on link "Learn" at bounding box center [57, 86] width 18 height 8
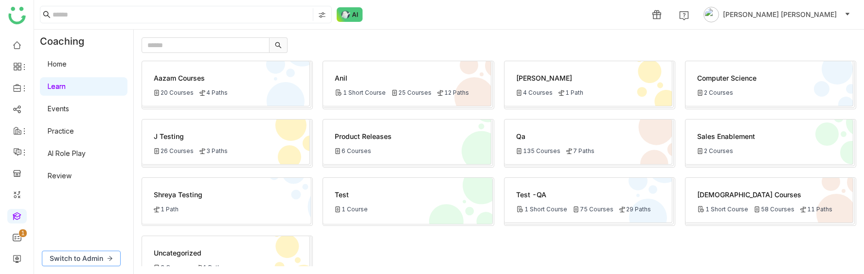
click at [82, 258] on span "Switch to Admin" at bounding box center [77, 259] width 54 height 11
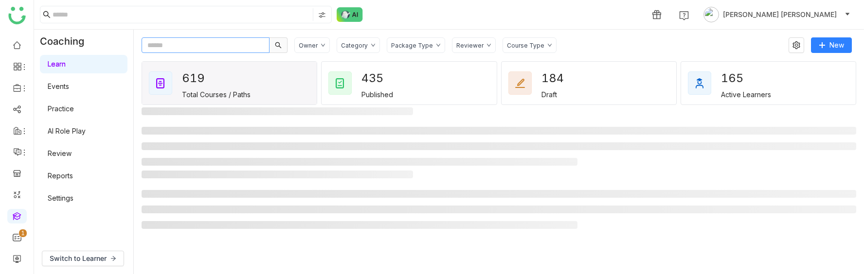
click at [201, 46] on input "text" at bounding box center [206, 45] width 128 height 16
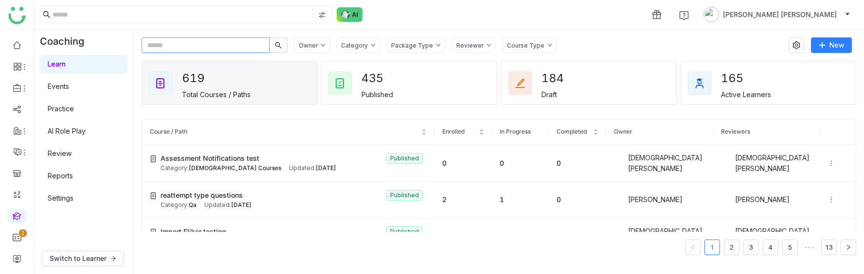
paste input "**********"
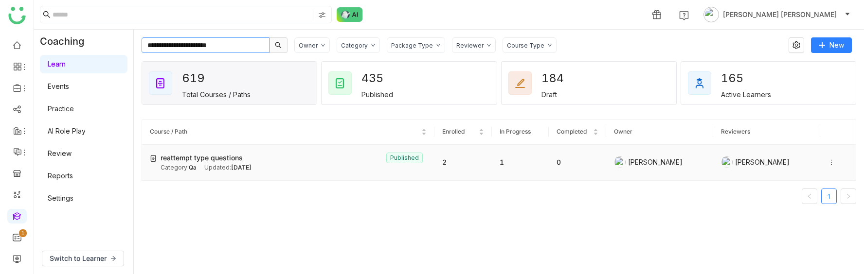
type input "**********"
click at [203, 164] on div "Category: Qa Updated: [DATE]" at bounding box center [294, 168] width 266 height 9
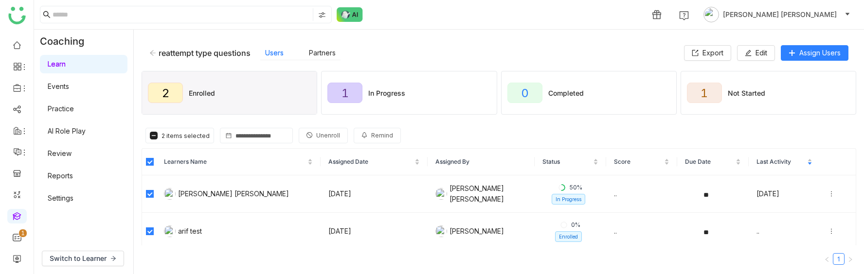
click at [335, 133] on span "Unenroll" at bounding box center [328, 135] width 24 height 9
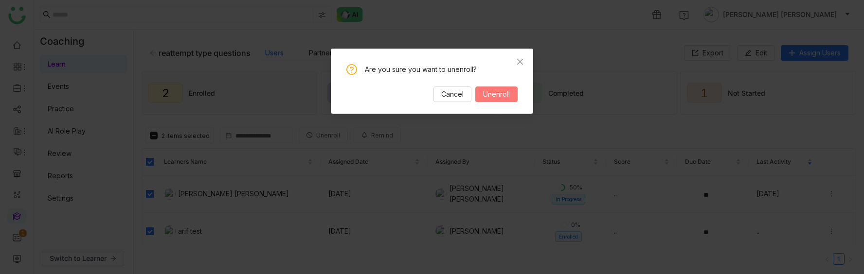
click at [503, 94] on span "Unenroll" at bounding box center [496, 94] width 27 height 11
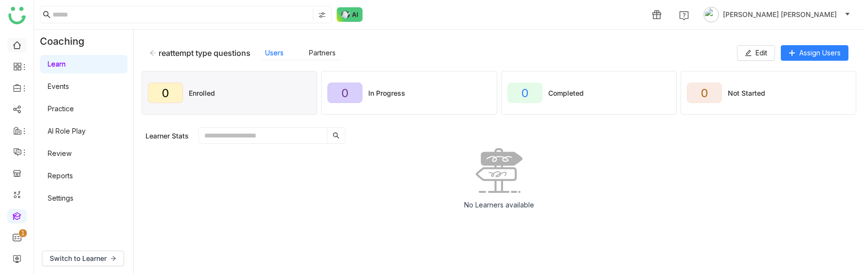
click at [16, 47] on link at bounding box center [17, 44] width 9 height 8
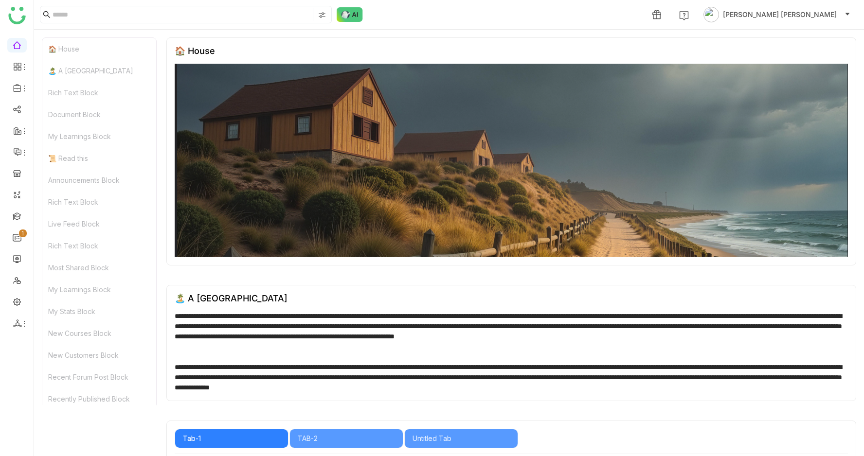
click at [77, 94] on div "Rich Text Block" at bounding box center [99, 93] width 114 height 22
click at [79, 86] on div "Rich Text Block" at bounding box center [99, 93] width 114 height 22
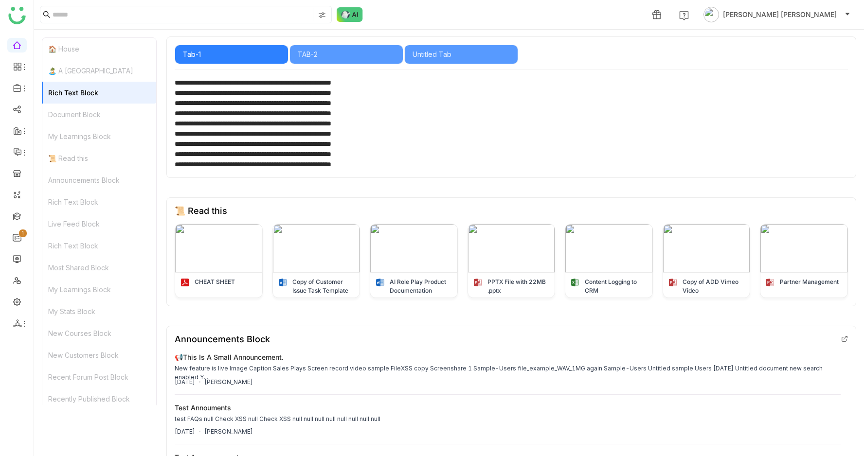
scroll to position [384, 0]
click at [326, 59] on div "TAB-2" at bounding box center [346, 55] width 97 height 11
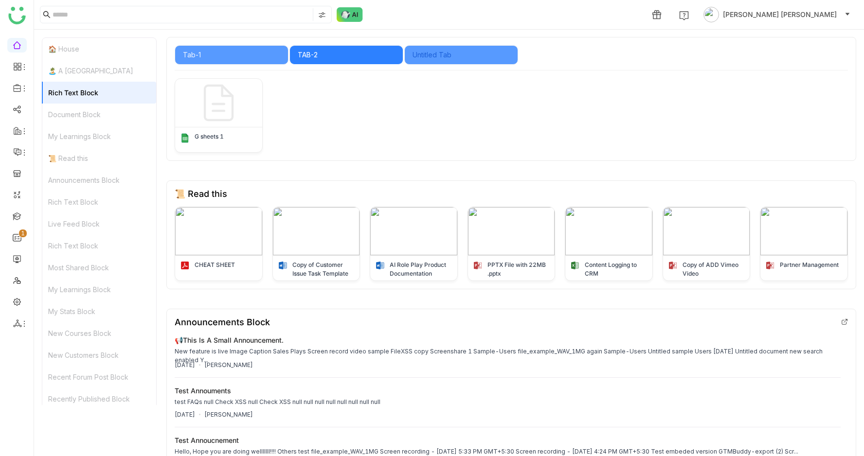
click at [433, 60] on div "Untitled Tab" at bounding box center [461, 55] width 97 height 11
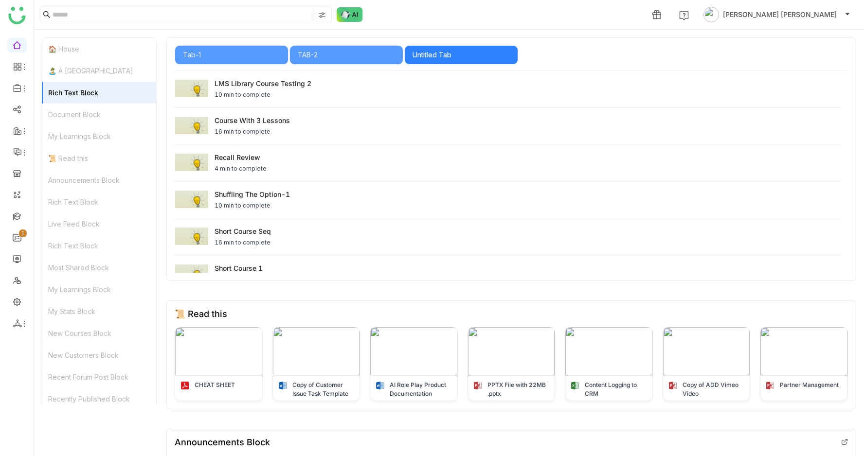
click at [96, 130] on div "My Learnings Block" at bounding box center [99, 137] width 114 height 22
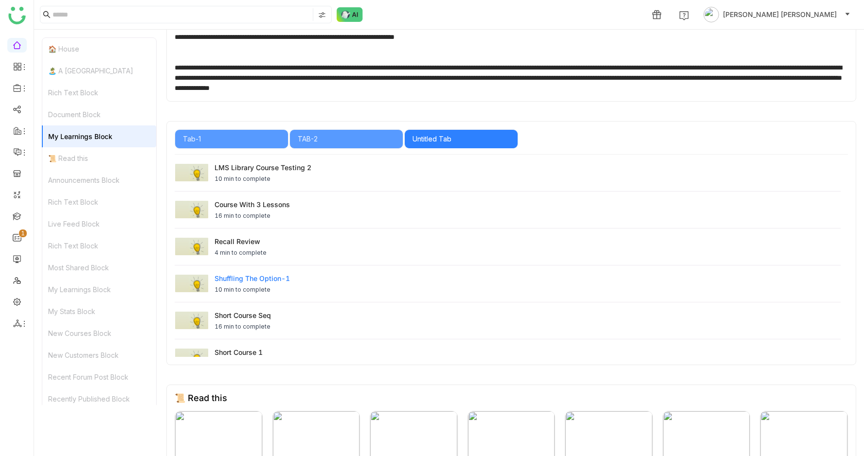
scroll to position [293, 0]
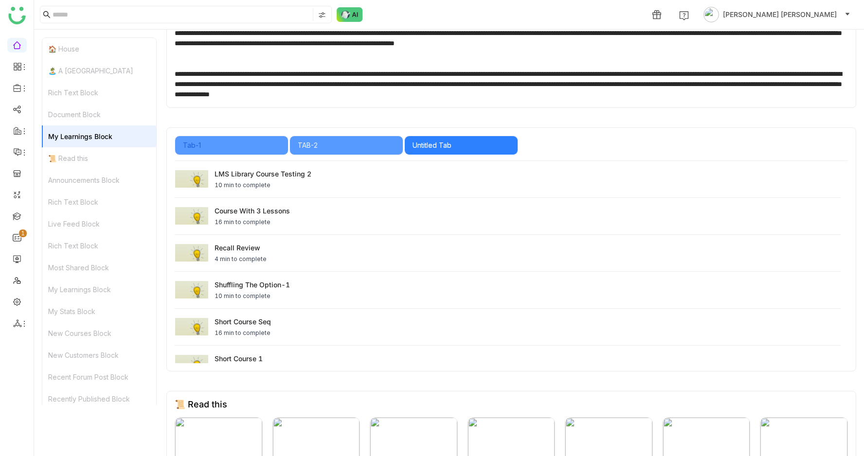
click at [228, 147] on div "Tab-1" at bounding box center [231, 145] width 97 height 11
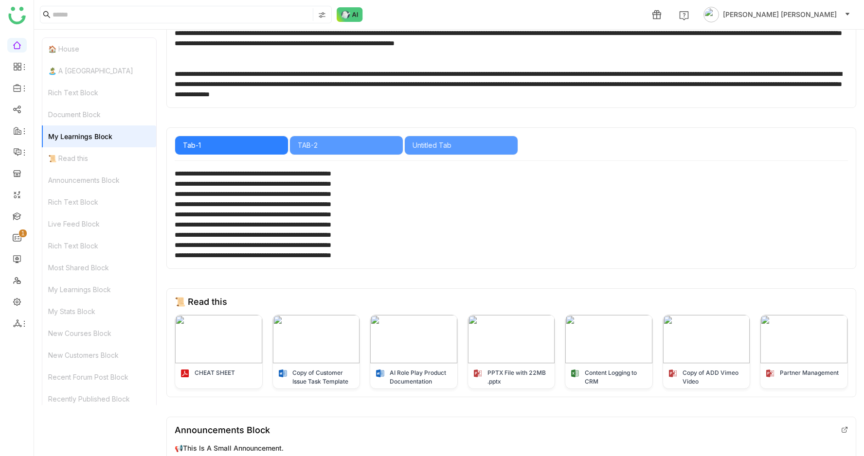
click at [102, 96] on div "Rich Text Block" at bounding box center [99, 93] width 114 height 22
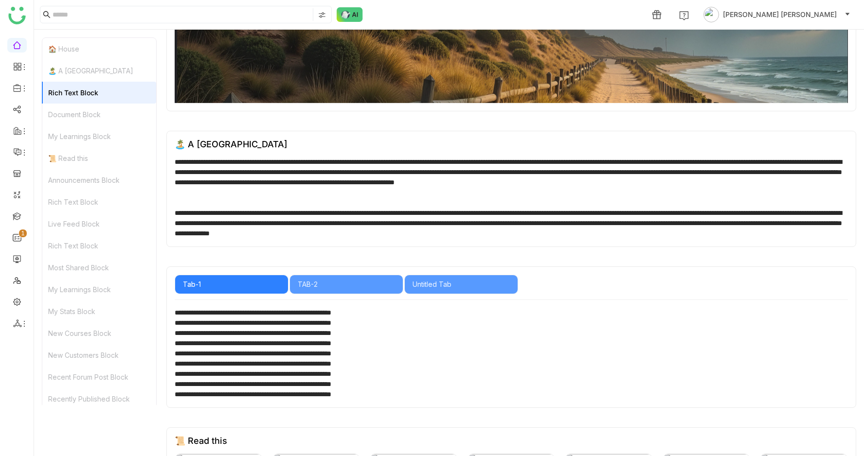
scroll to position [157, 0]
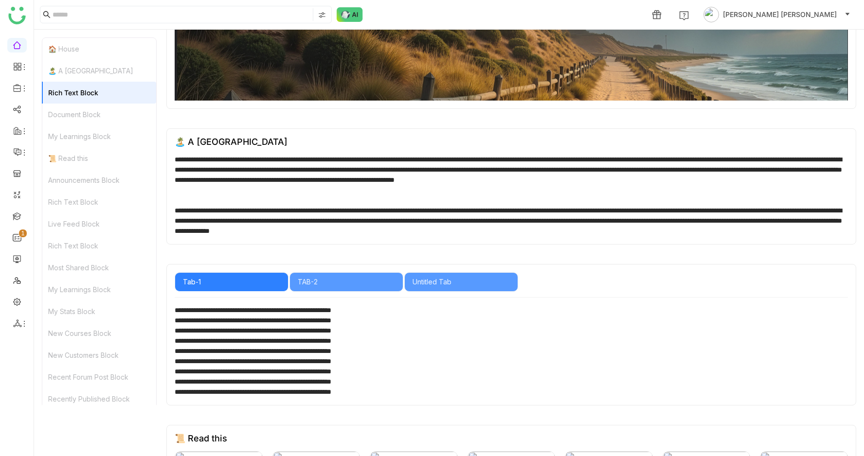
click at [91, 95] on div "Rich Text Block" at bounding box center [99, 93] width 114 height 22
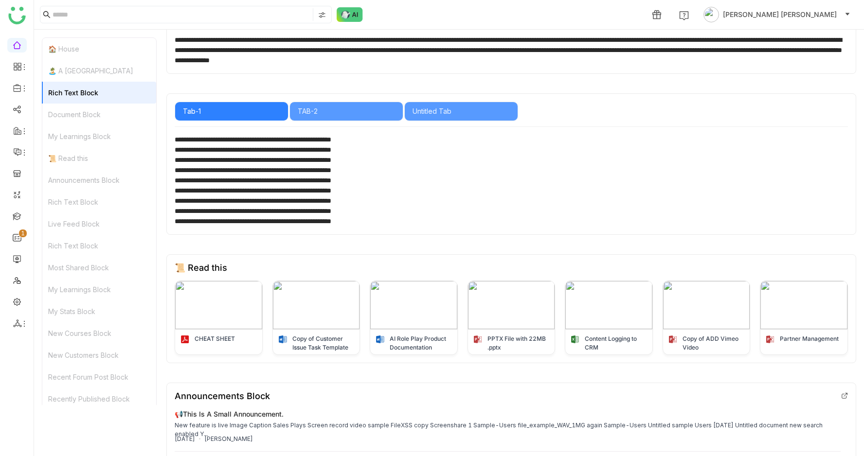
scroll to position [309, 0]
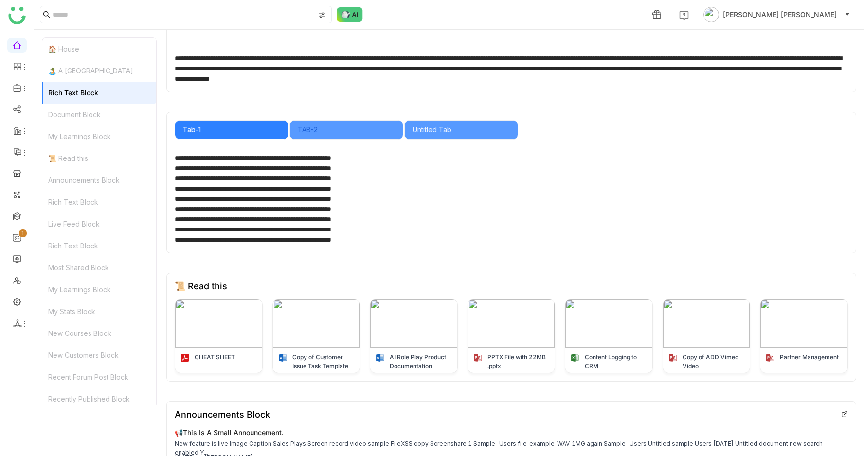
click at [313, 127] on div "TAB-2" at bounding box center [346, 130] width 97 height 11
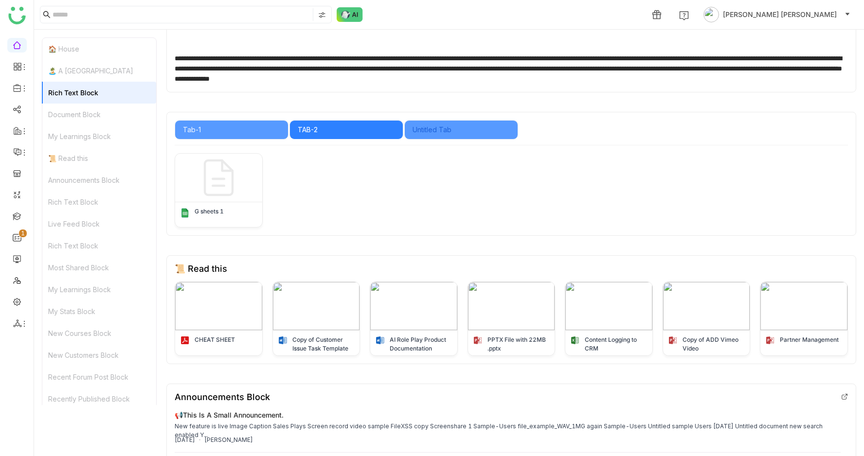
click at [458, 129] on div "Untitled Tab" at bounding box center [461, 130] width 97 height 11
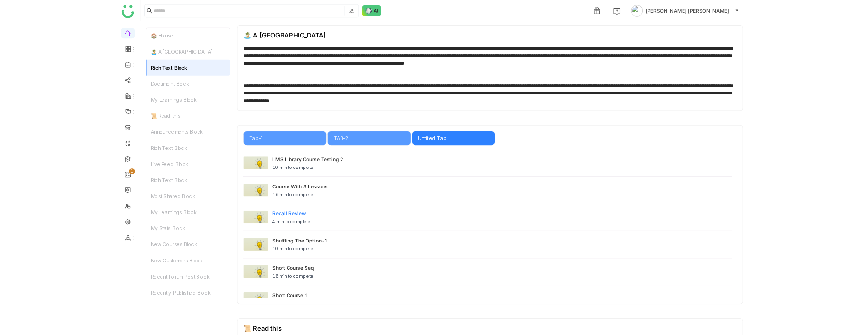
scroll to position [228, 0]
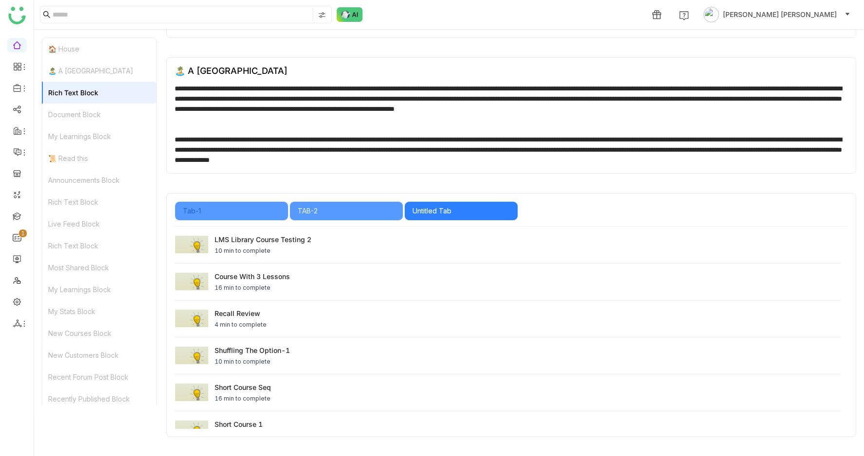
click at [253, 208] on div "Tab-1" at bounding box center [231, 211] width 97 height 11
